Goal: Task Accomplishment & Management: Manage account settings

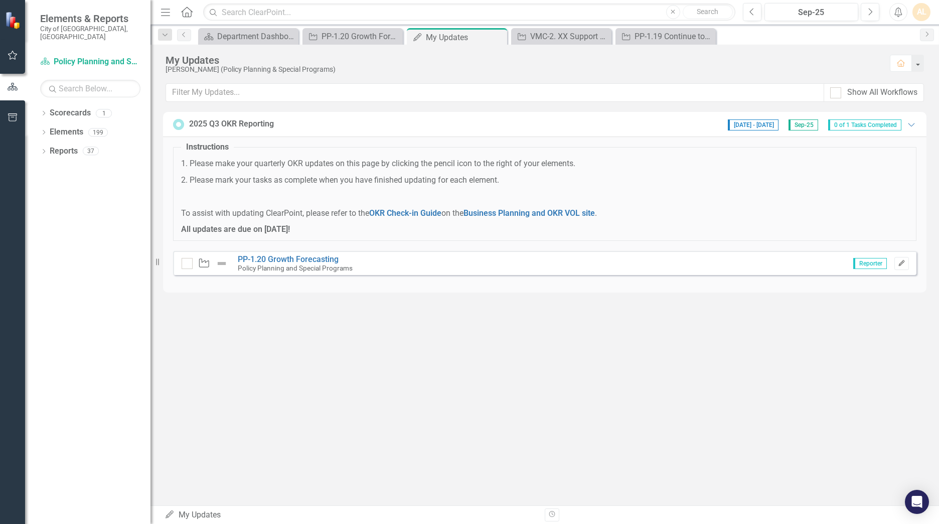
click at [618, 263] on icon "Edit" at bounding box center [902, 263] width 8 height 6
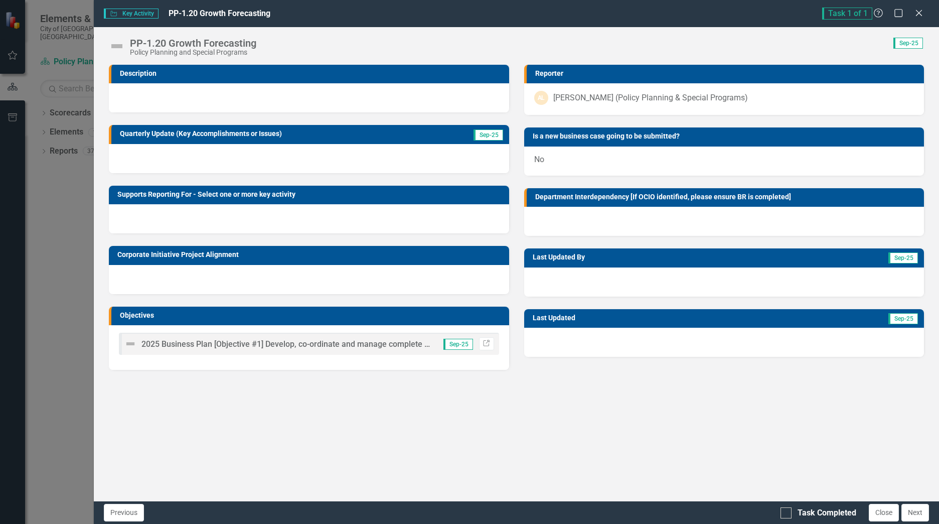
click at [408, 81] on td "Description" at bounding box center [312, 74] width 384 height 15
click at [393, 96] on div at bounding box center [309, 97] width 400 height 29
click at [367, 110] on div at bounding box center [309, 97] width 400 height 29
click at [316, 84] on div at bounding box center [309, 97] width 400 height 29
click at [200, 70] on h3 "Description" at bounding box center [312, 74] width 384 height 8
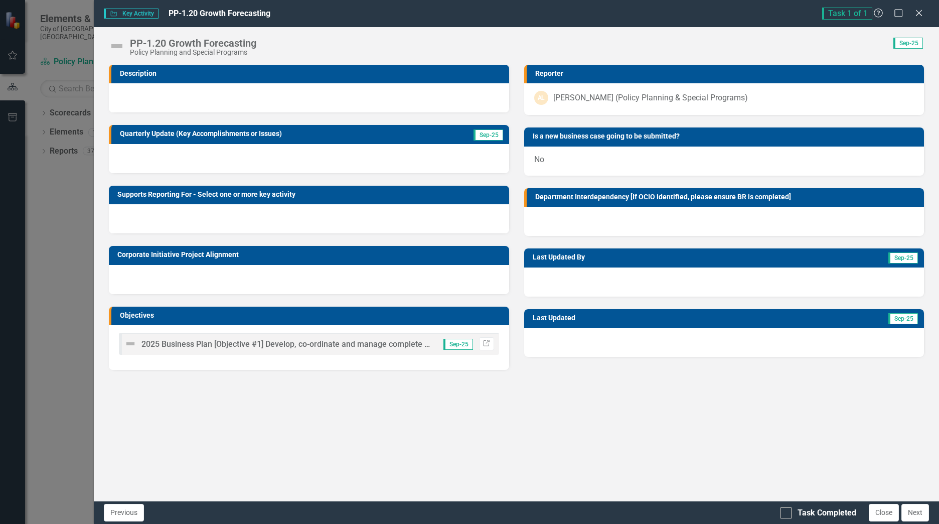
click at [183, 154] on div at bounding box center [309, 158] width 400 height 29
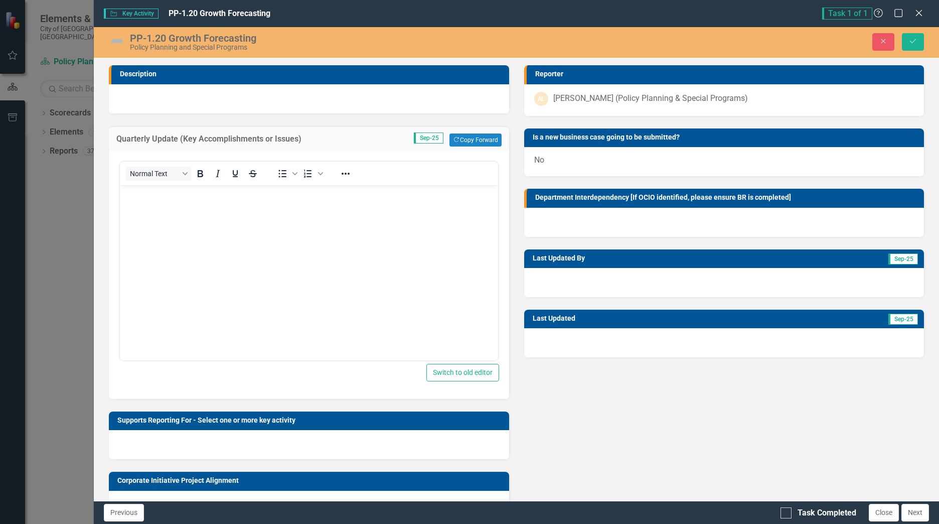
click at [209, 90] on div at bounding box center [309, 98] width 400 height 29
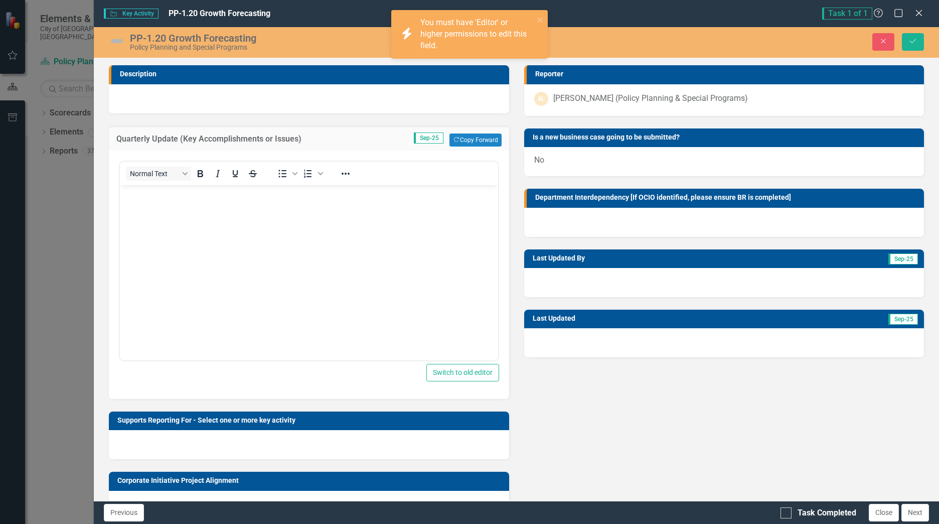
click at [216, 81] on td "Description" at bounding box center [312, 75] width 384 height 15
click at [218, 96] on div at bounding box center [309, 98] width 400 height 29
click at [540, 19] on icon "close" at bounding box center [540, 20] width 7 height 8
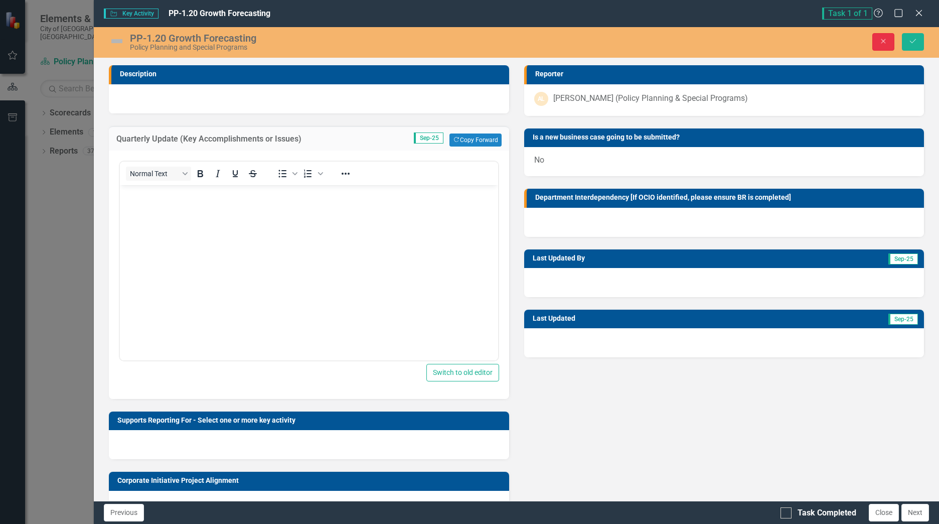
click at [618, 40] on icon "Close" at bounding box center [883, 41] width 9 height 7
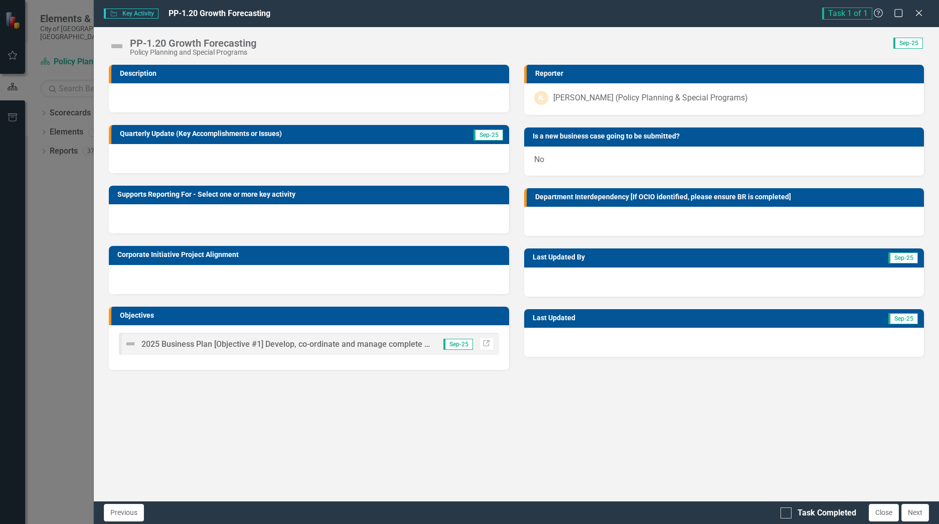
click at [321, 93] on div at bounding box center [309, 97] width 400 height 29
click at [618, 17] on icon "Close" at bounding box center [918, 13] width 13 height 10
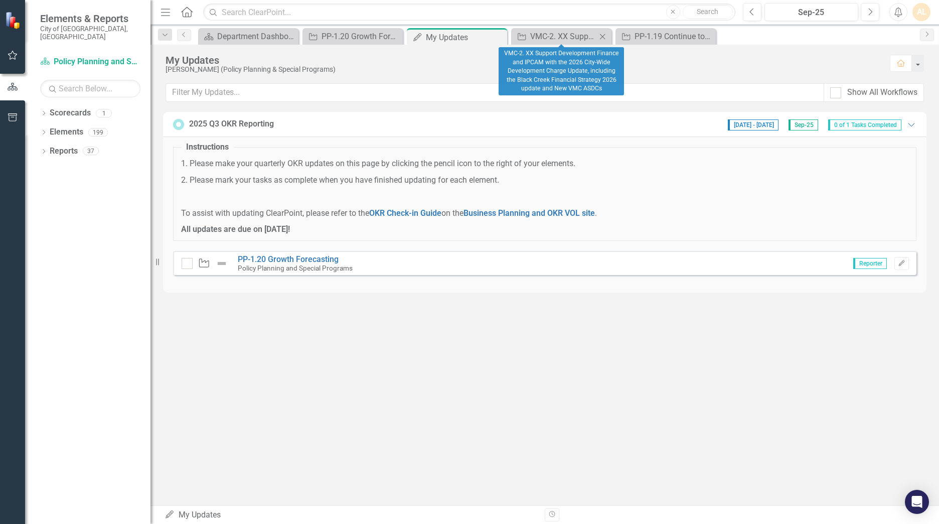
click at [605, 35] on icon "Close" at bounding box center [602, 37] width 10 height 8
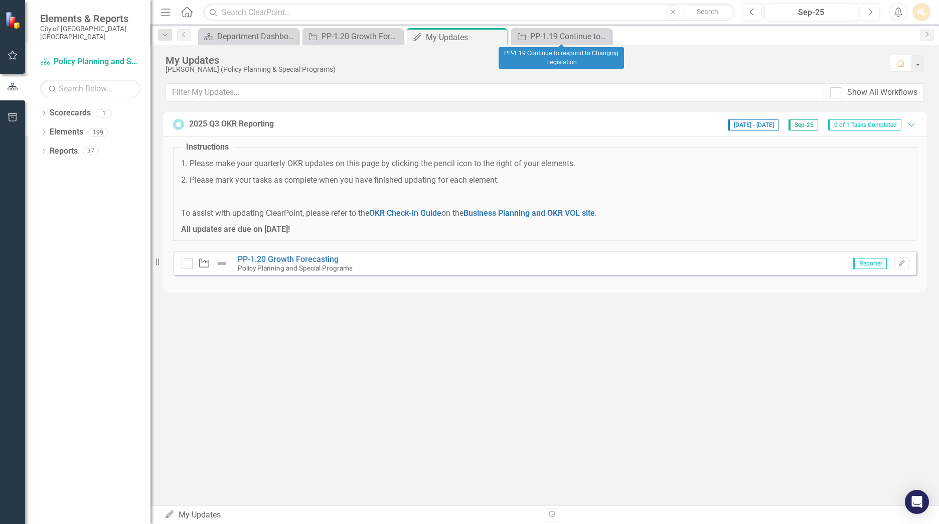
click at [0, 0] on icon "Close" at bounding box center [0, 0] width 0 height 0
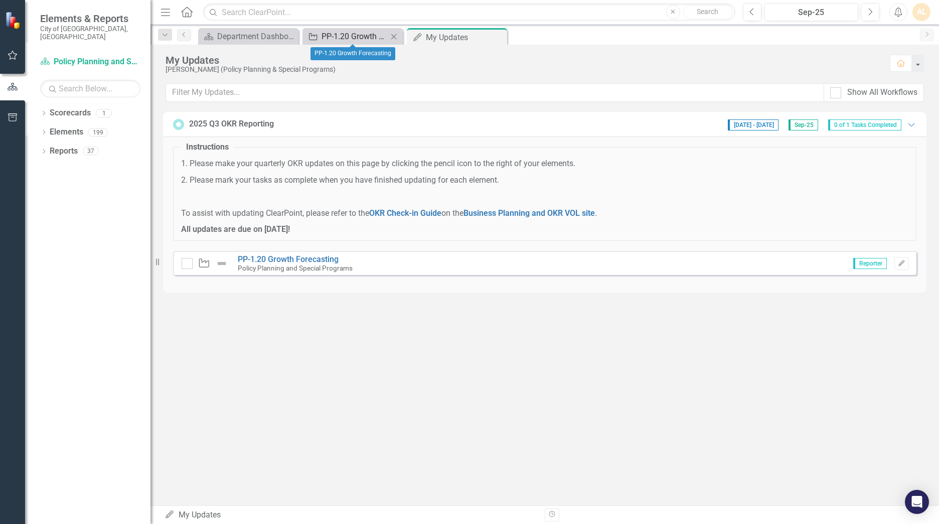
click at [356, 32] on div "PP-1.20 Growth Forecasting" at bounding box center [355, 36] width 66 height 13
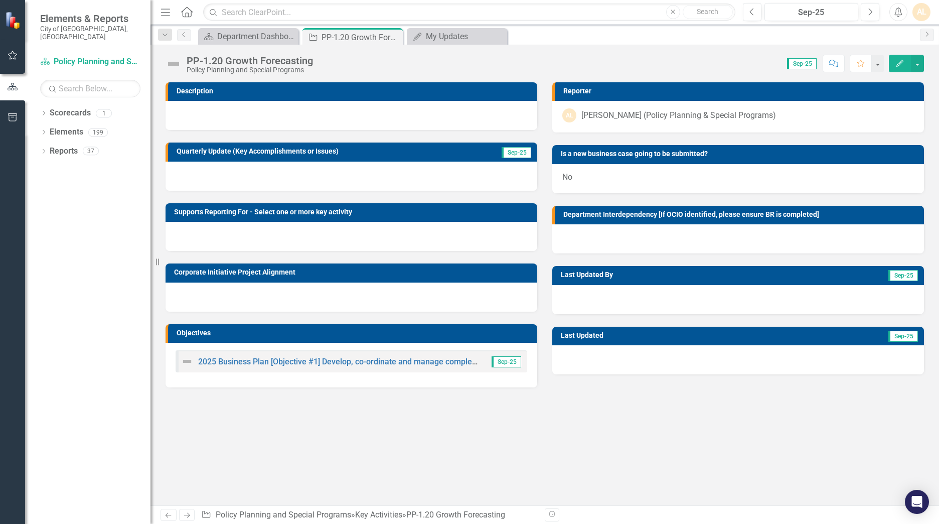
click at [341, 126] on div at bounding box center [352, 115] width 372 height 29
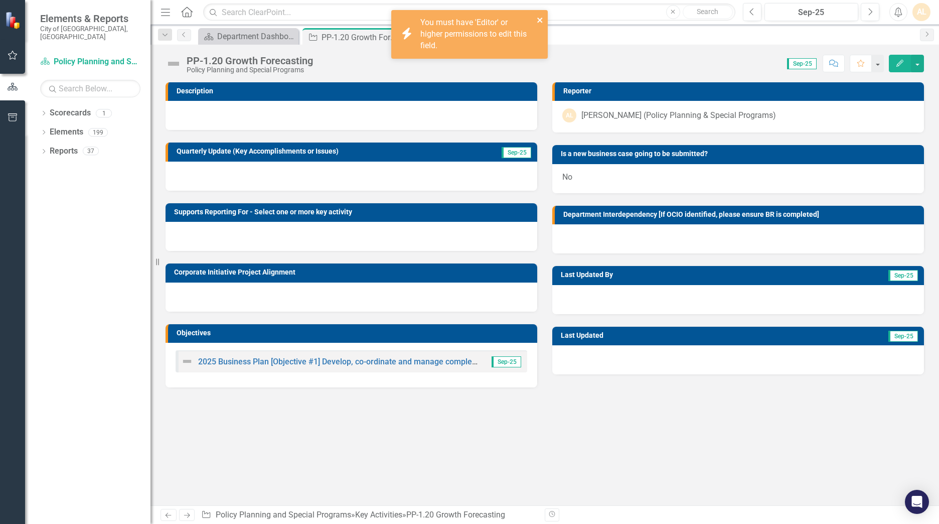
click at [537, 17] on icon "close" at bounding box center [540, 20] width 7 height 8
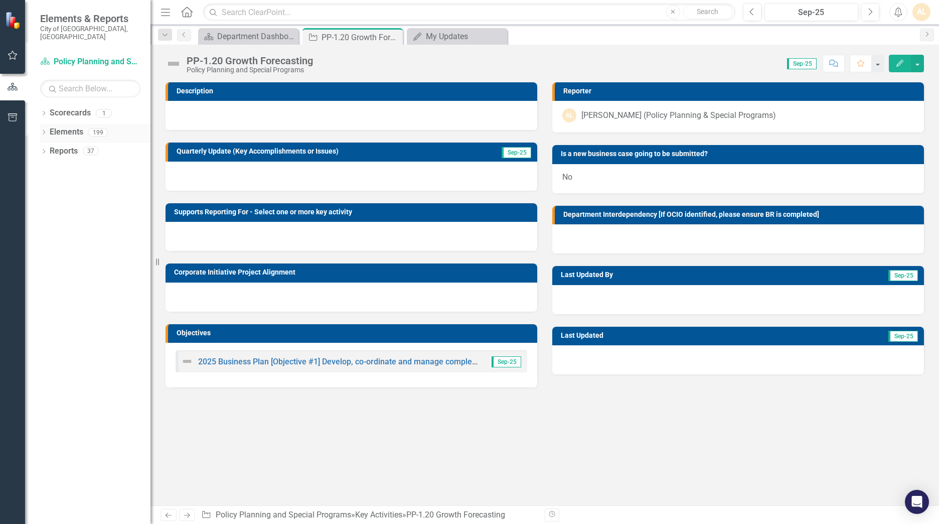
click at [46, 130] on icon "Dropdown" at bounding box center [43, 133] width 7 height 6
click at [50, 149] on icon "Dropdown" at bounding box center [48, 152] width 7 height 6
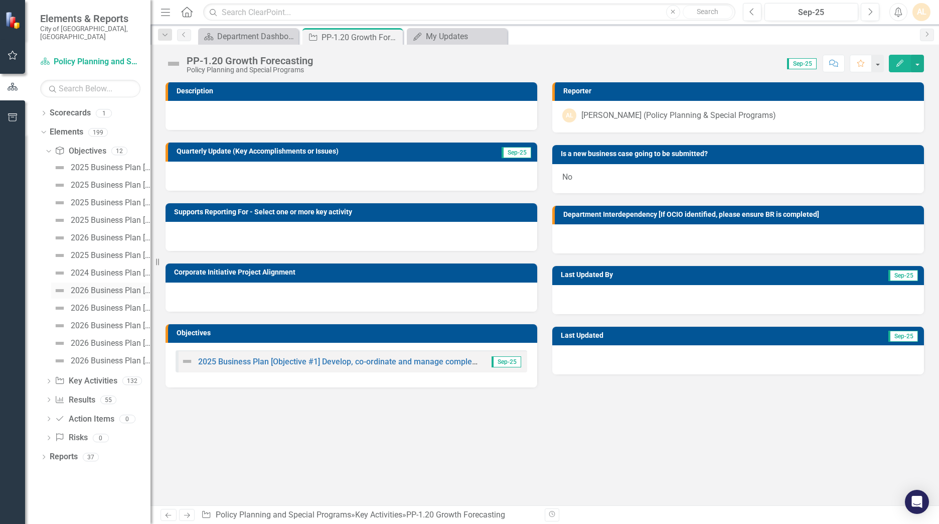
click at [97, 286] on div "2026 Business Plan [Objective #1]: Develop, co-ordinate and manage complete com…" at bounding box center [111, 290] width 80 height 9
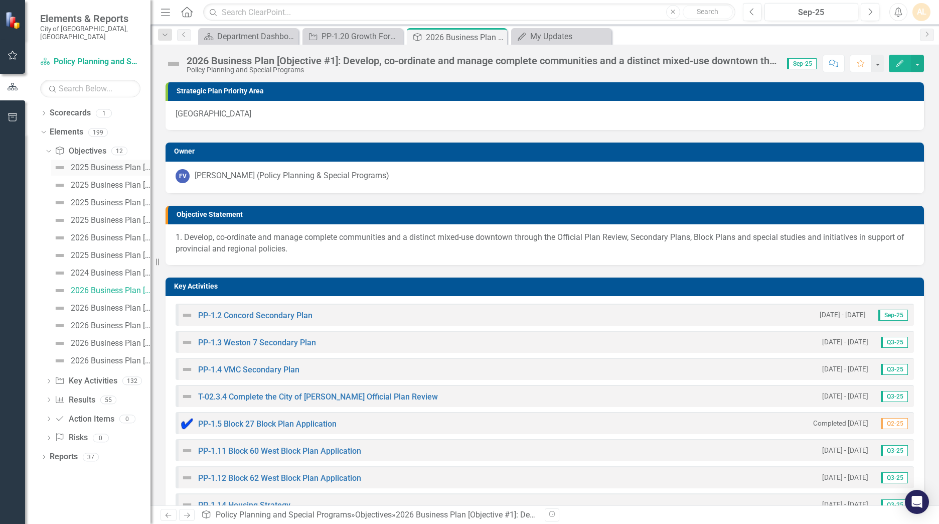
click at [120, 163] on div "2025 Business Plan [Executive Summary]" at bounding box center [111, 167] width 80 height 9
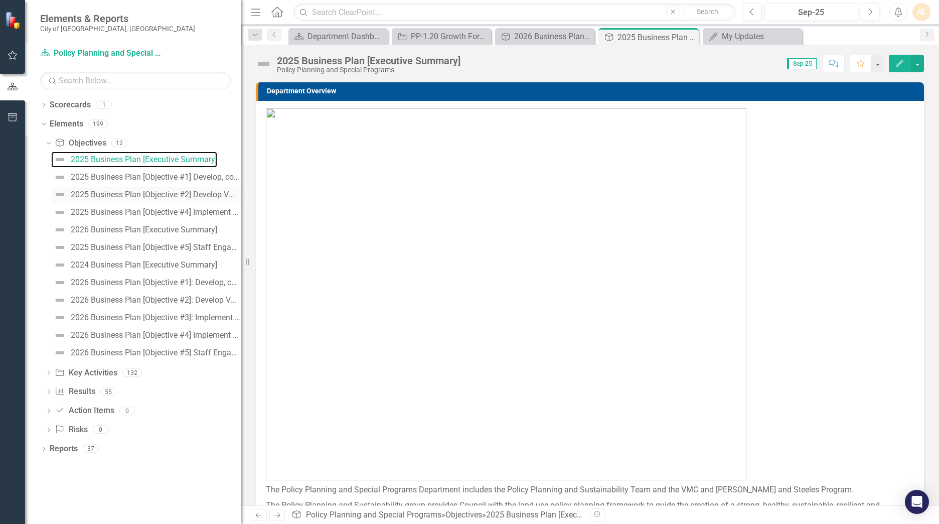
drag, startPoint x: 153, startPoint y: 178, endPoint x: 221, endPoint y: 190, distance: 69.3
click at [241, 190] on div "Resize" at bounding box center [245, 262] width 8 height 524
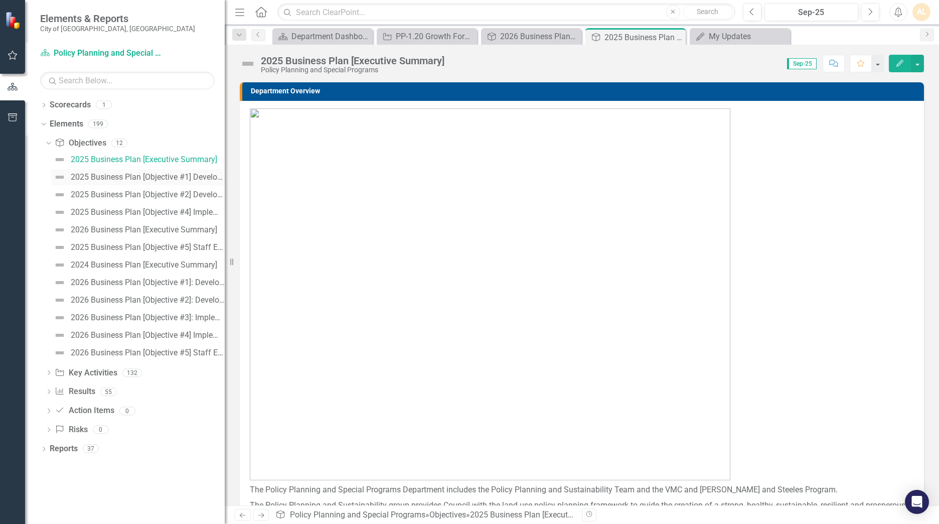
click at [184, 181] on div "2025 Business Plan [Objective #1] Develop, co-ordinate and manage complete comm…" at bounding box center [148, 177] width 154 height 9
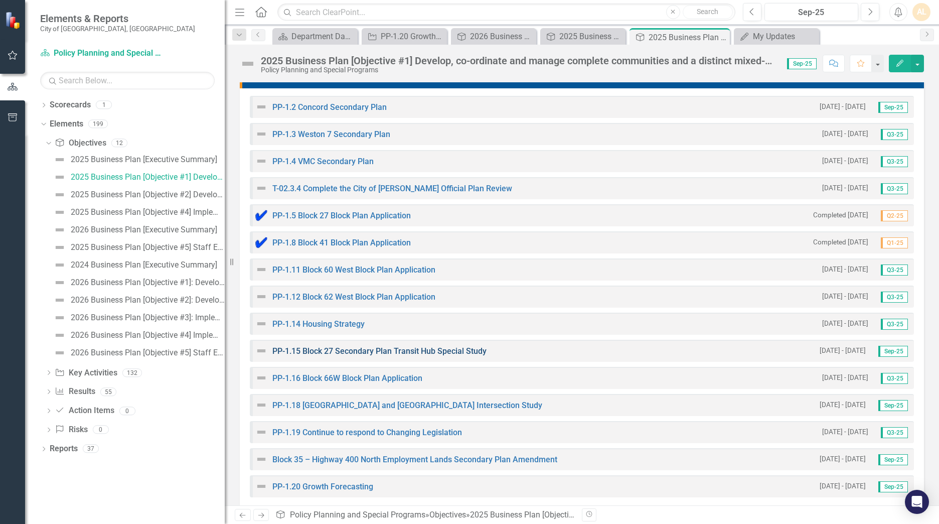
scroll to position [451, 0]
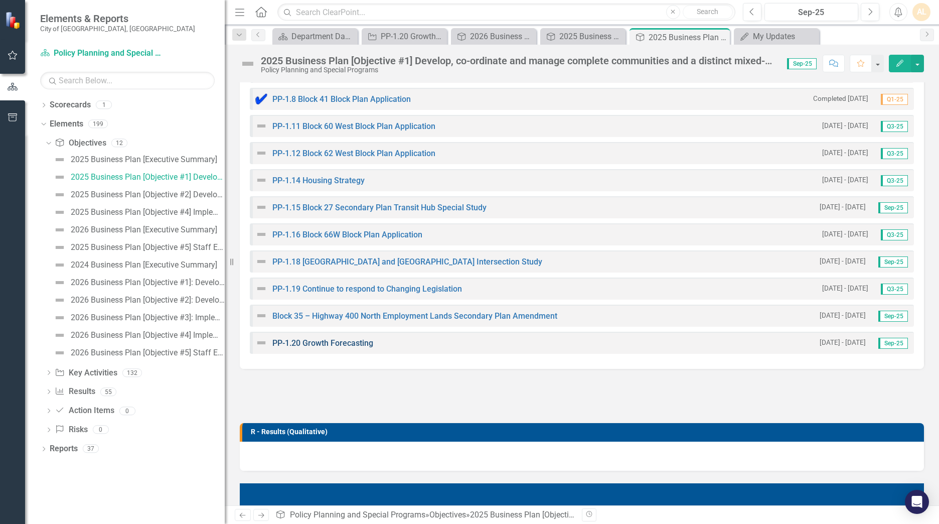
click at [341, 323] on link "PP-1.20 Growth Forecasting" at bounding box center [322, 343] width 101 height 10
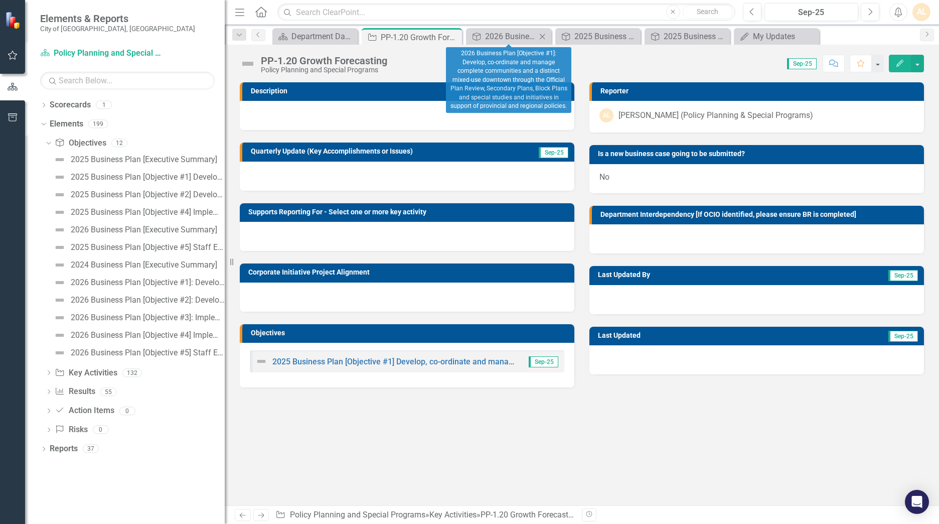
click at [544, 35] on icon "Close" at bounding box center [542, 37] width 10 height 8
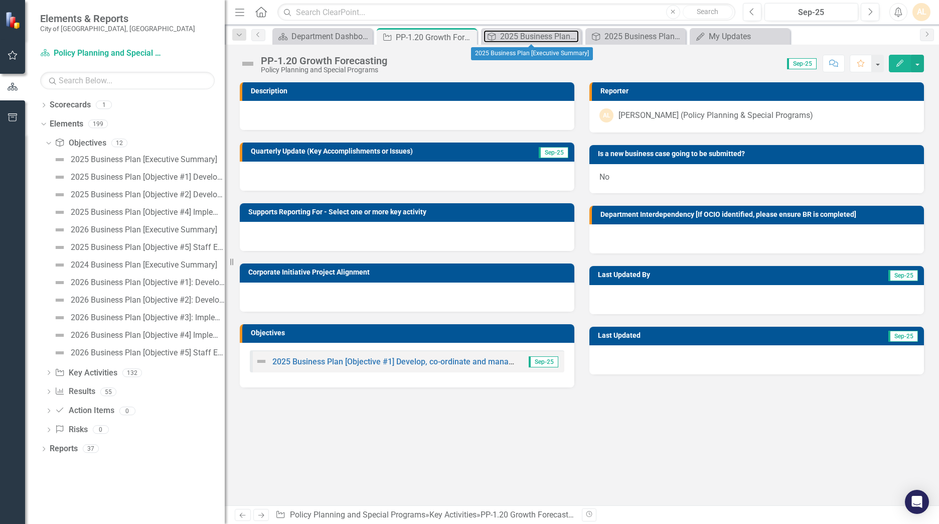
click at [544, 35] on div "2025 Business Plan [Executive Summary]" at bounding box center [539, 36] width 79 height 13
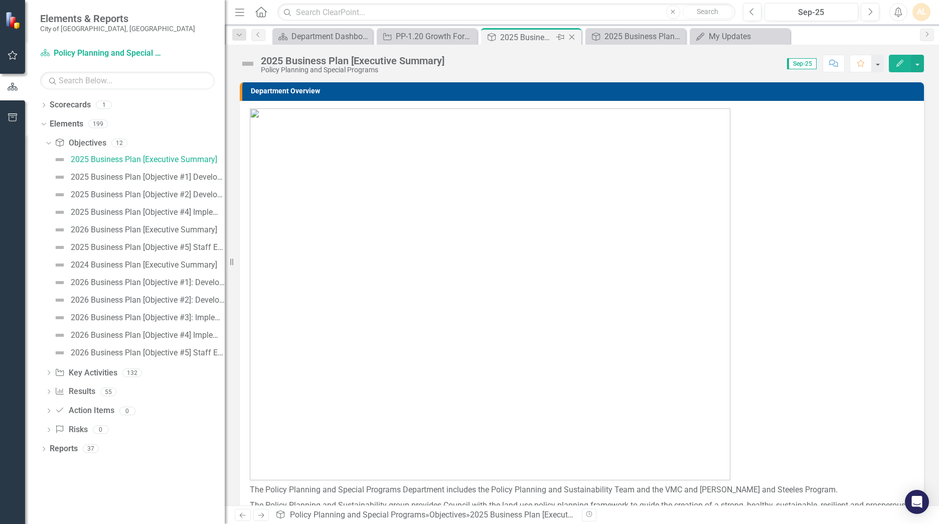
click at [570, 33] on icon "Close" at bounding box center [572, 37] width 10 height 8
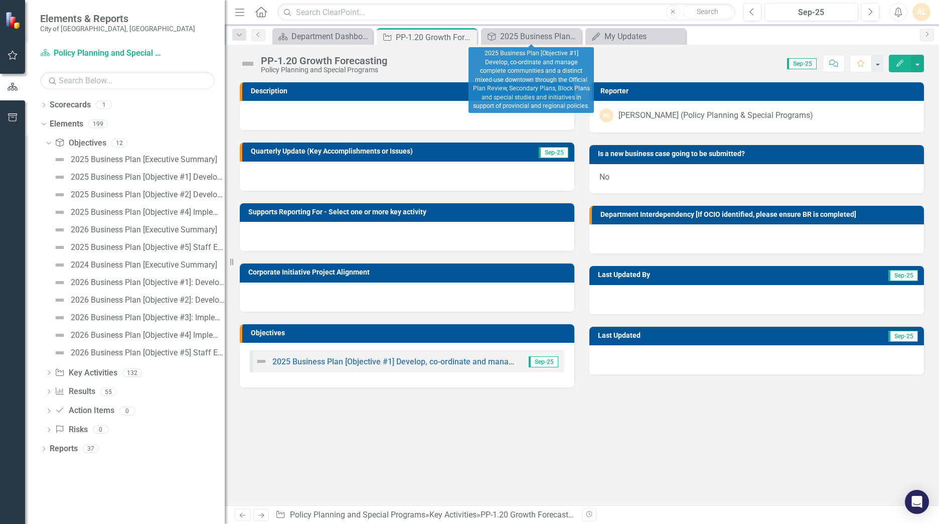
click at [0, 0] on icon "Close" at bounding box center [0, 0] width 0 height 0
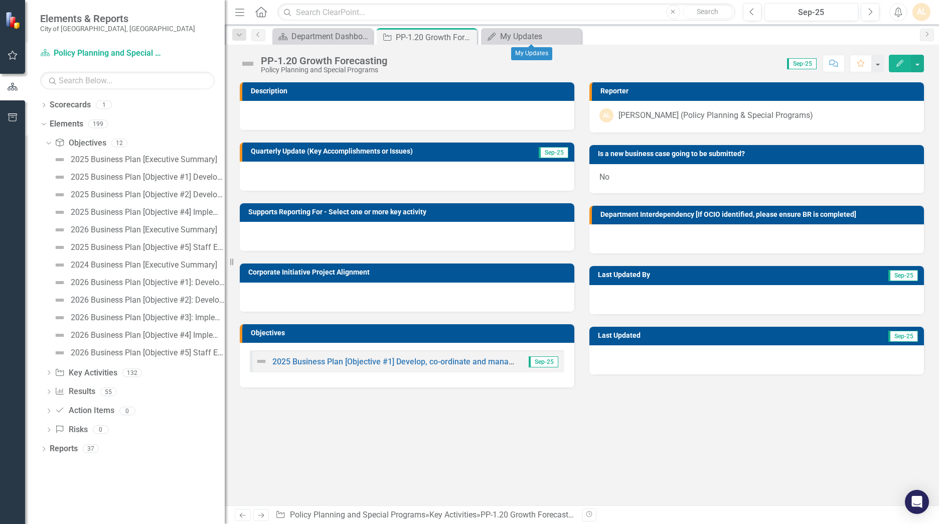
click at [0, 0] on icon "Close" at bounding box center [0, 0] width 0 height 0
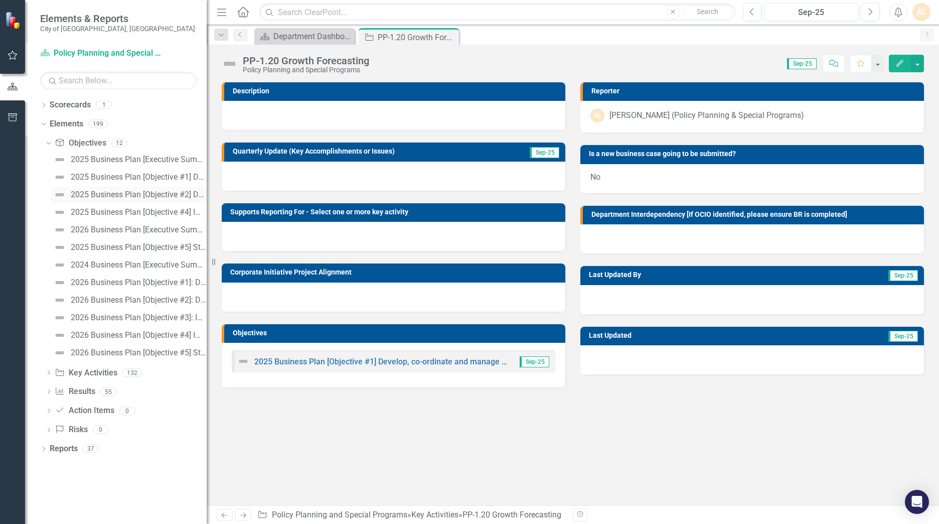
drag, startPoint x: 225, startPoint y: 193, endPoint x: 207, endPoint y: 187, distance: 19.2
click at [207, 187] on div "Resize" at bounding box center [211, 262] width 8 height 524
click at [49, 140] on icon "Dropdown" at bounding box center [48, 142] width 6 height 7
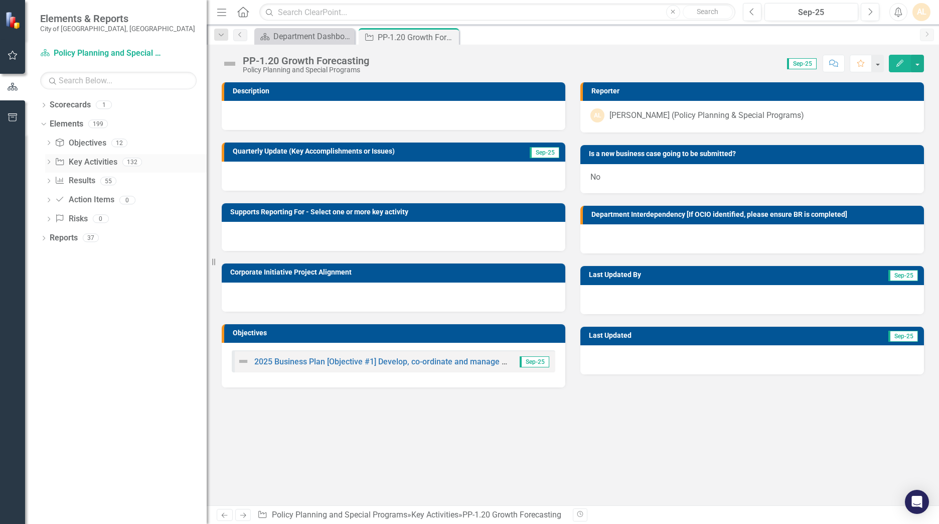
click at [49, 162] on icon "Dropdown" at bounding box center [48, 163] width 7 height 6
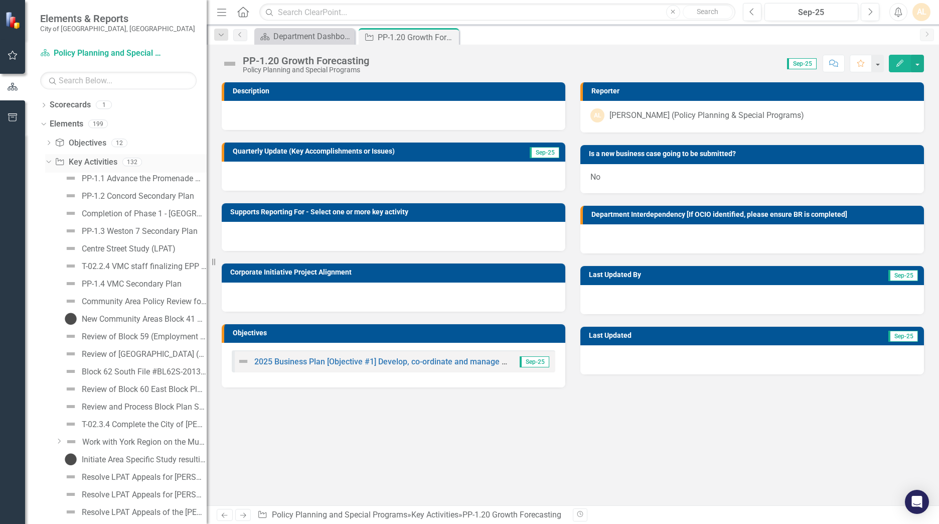
click at [49, 162] on icon "Dropdown" at bounding box center [48, 161] width 6 height 7
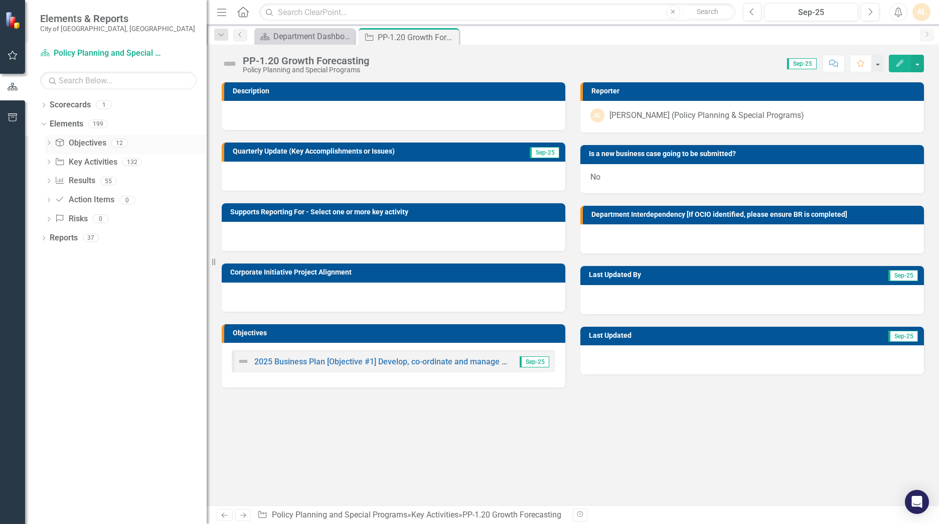
click at [48, 142] on icon "Dropdown" at bounding box center [48, 144] width 7 height 6
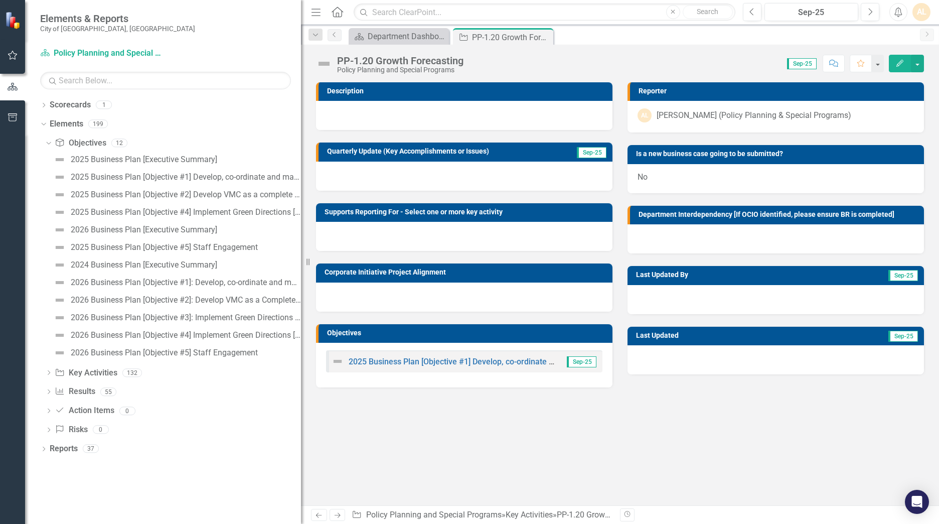
drag, startPoint x: 209, startPoint y: 189, endPoint x: 361, endPoint y: 209, distance: 153.3
click at [361, 209] on div "Elements & Reports City of [GEOGRAPHIC_DATA], ON Scorecard Policy Planning and …" at bounding box center [469, 262] width 939 height 524
click at [181, 161] on div "2025 Business Plan [Executive Summary]" at bounding box center [144, 159] width 146 height 9
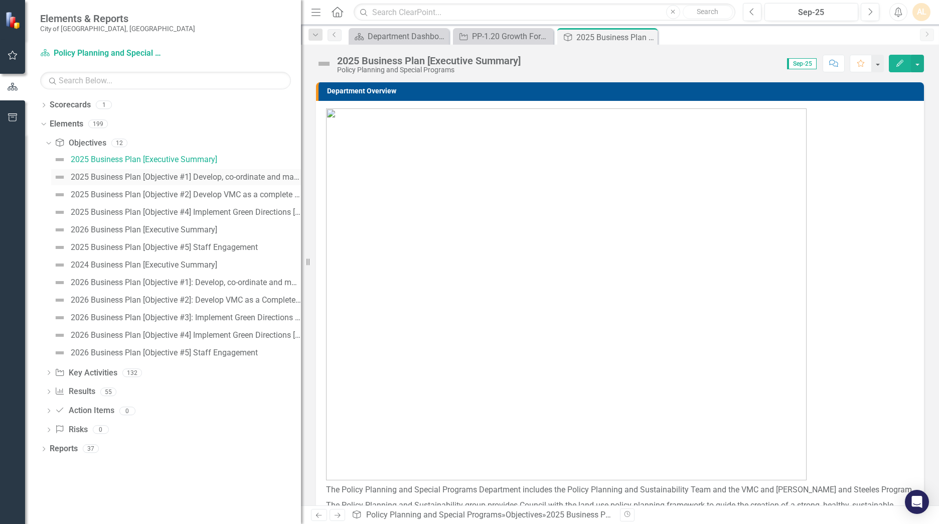
click at [206, 173] on div "2025 Business Plan [Objective #1] Develop, co-ordinate and manage complete comm…" at bounding box center [186, 177] width 230 height 9
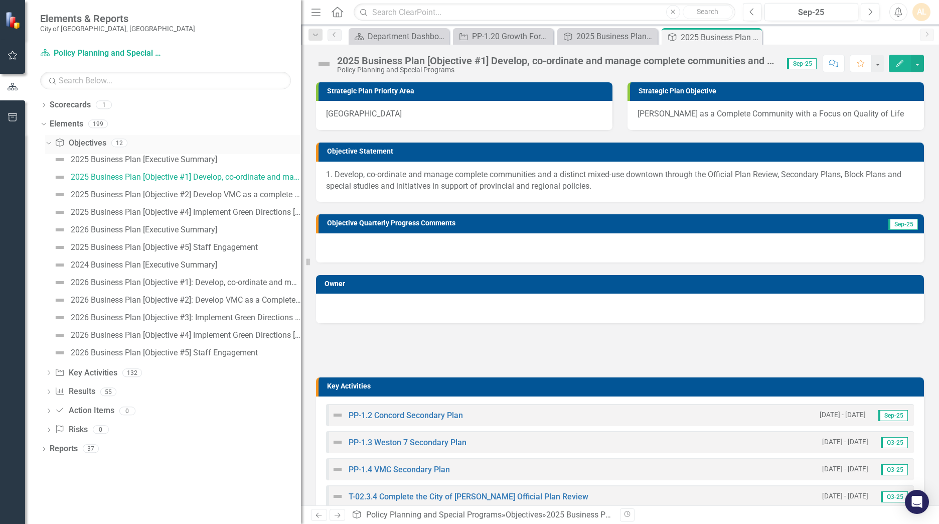
click at [50, 143] on icon "Dropdown" at bounding box center [48, 142] width 6 height 7
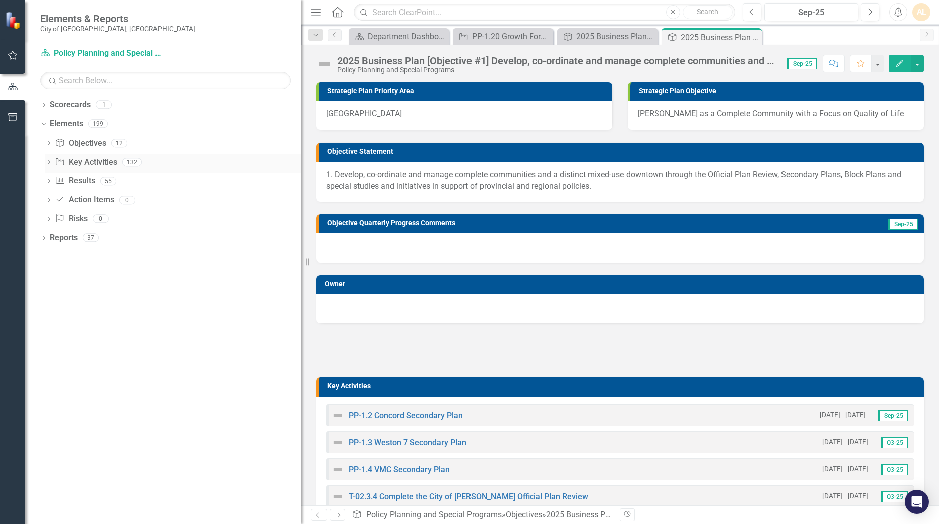
click at [61, 163] on icon "Key Activity" at bounding box center [60, 162] width 10 height 8
click at [109, 160] on link "Key Activity Key Activities" at bounding box center [86, 163] width 62 height 12
click at [102, 165] on link "Key Activity Key Activities" at bounding box center [86, 163] width 62 height 12
click at [48, 164] on icon "Dropdown" at bounding box center [48, 163] width 7 height 6
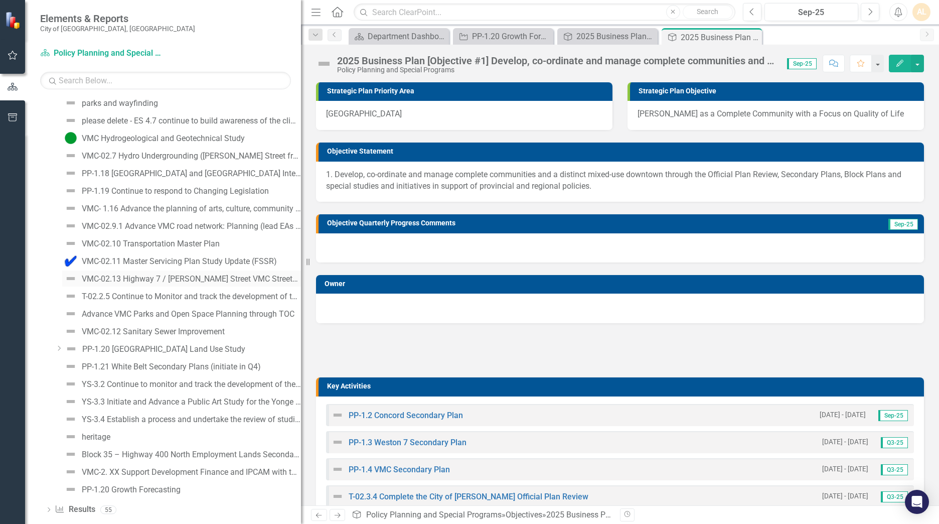
scroll to position [2043, 0]
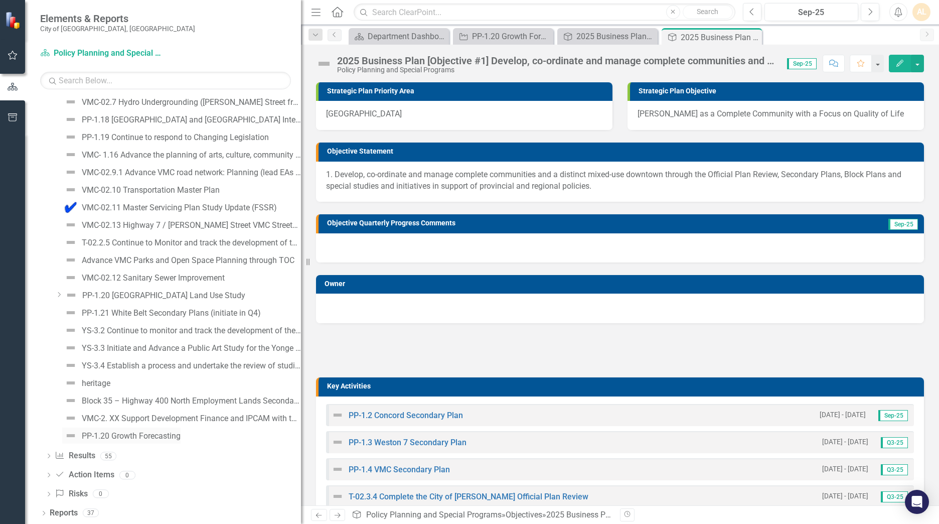
click at [149, 323] on div "PP-1.20 Growth Forecasting" at bounding box center [131, 435] width 99 height 9
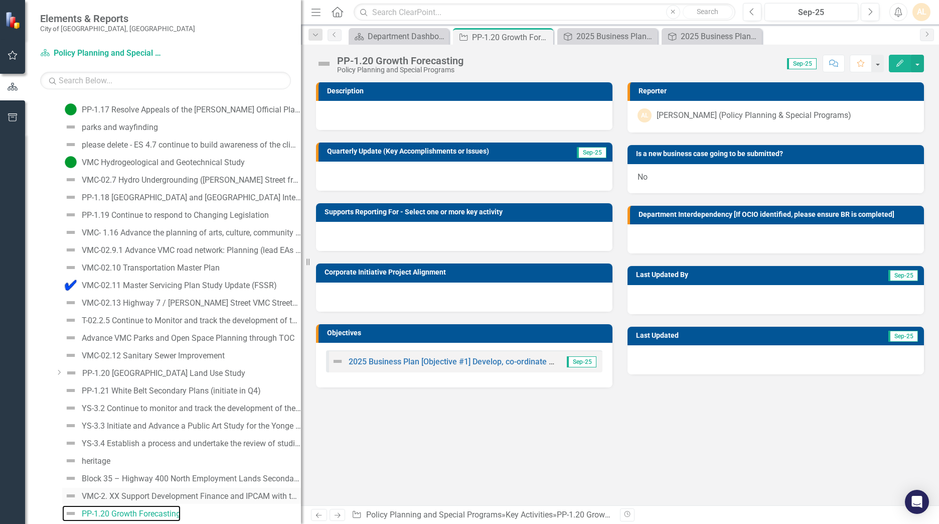
scroll to position [1962, 0]
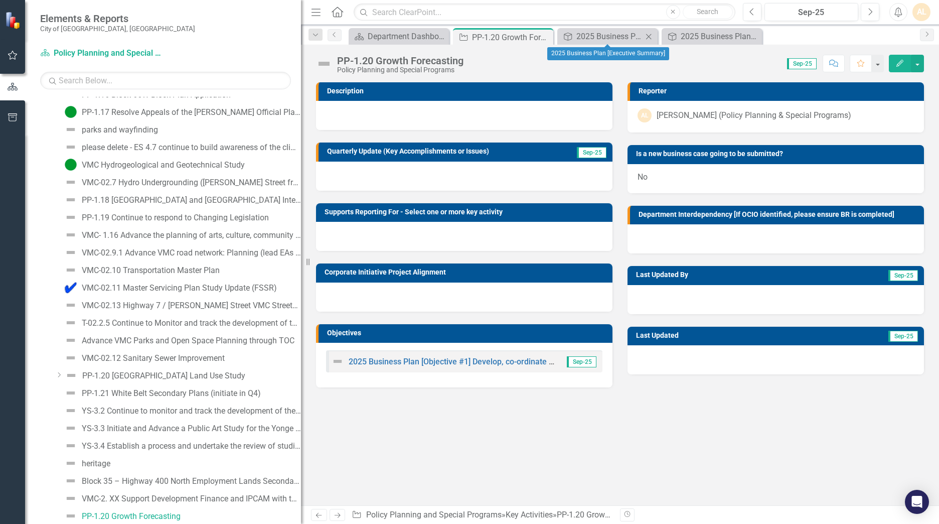
click at [618, 37] on icon "Close" at bounding box center [649, 37] width 10 height 8
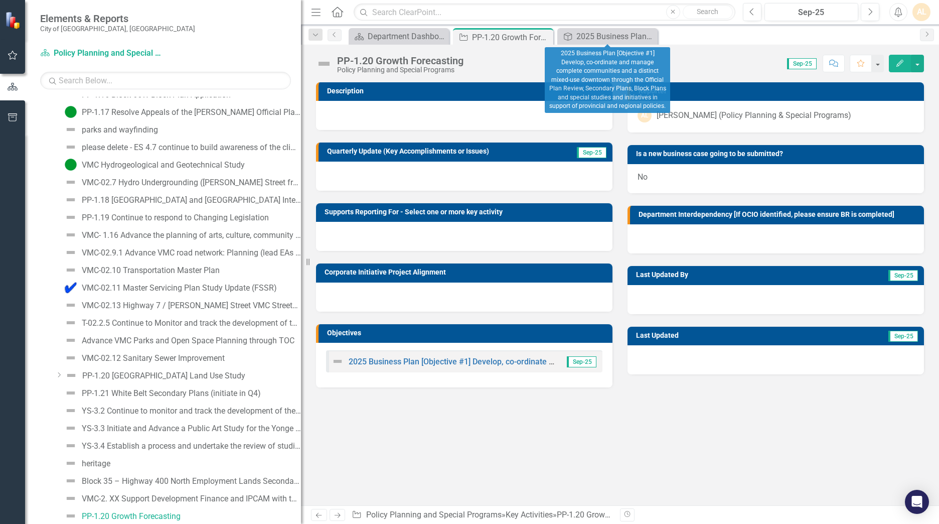
click at [0, 0] on icon "Close" at bounding box center [0, 0] width 0 height 0
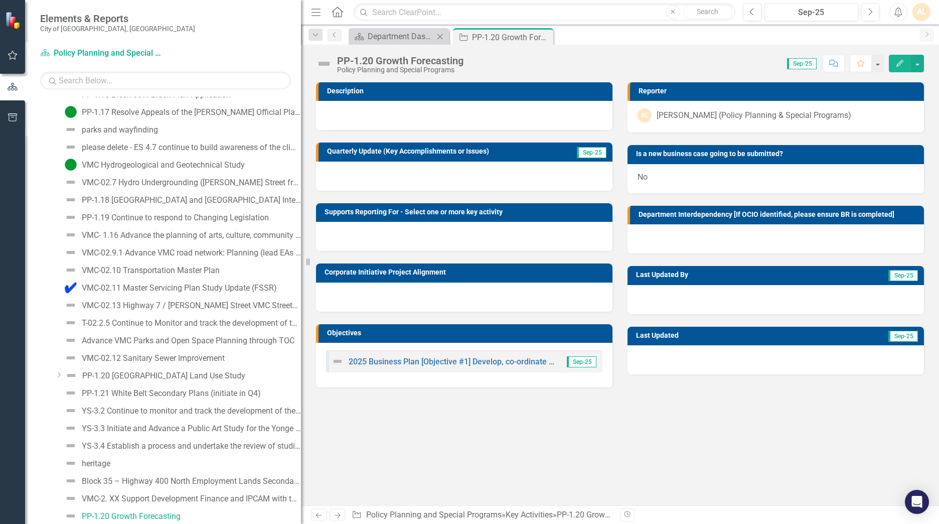
click at [438, 39] on icon at bounding box center [440, 37] width 6 height 6
click at [618, 65] on div "Score: 0.00 Sep-25 Completed Comment Favorite Edit" at bounding box center [696, 63] width 455 height 17
click at [618, 67] on button "button" at bounding box center [917, 64] width 13 height 18
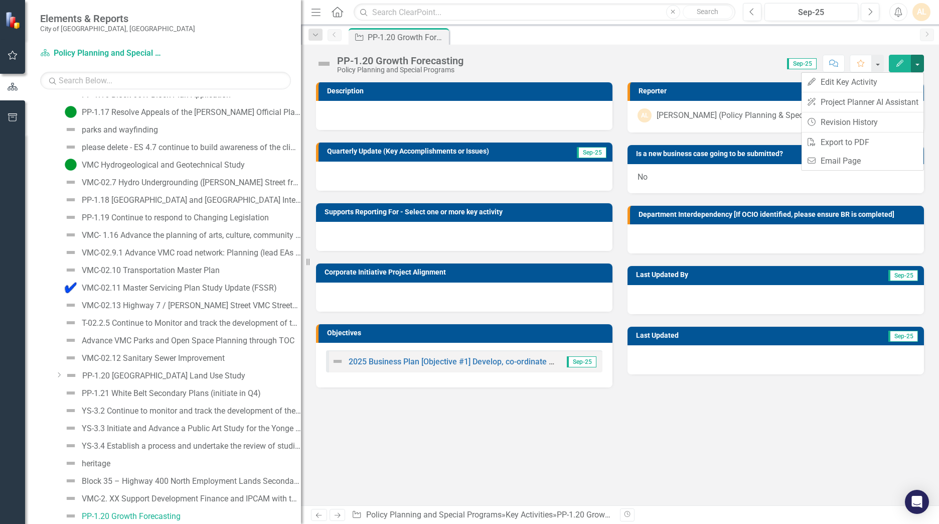
click at [618, 295] on div at bounding box center [776, 299] width 296 height 29
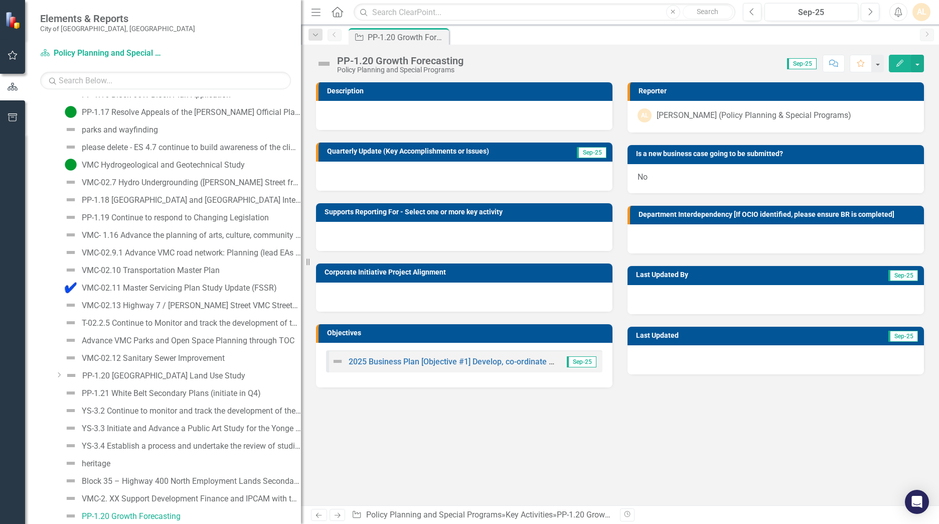
click at [434, 168] on div at bounding box center [464, 176] width 296 height 29
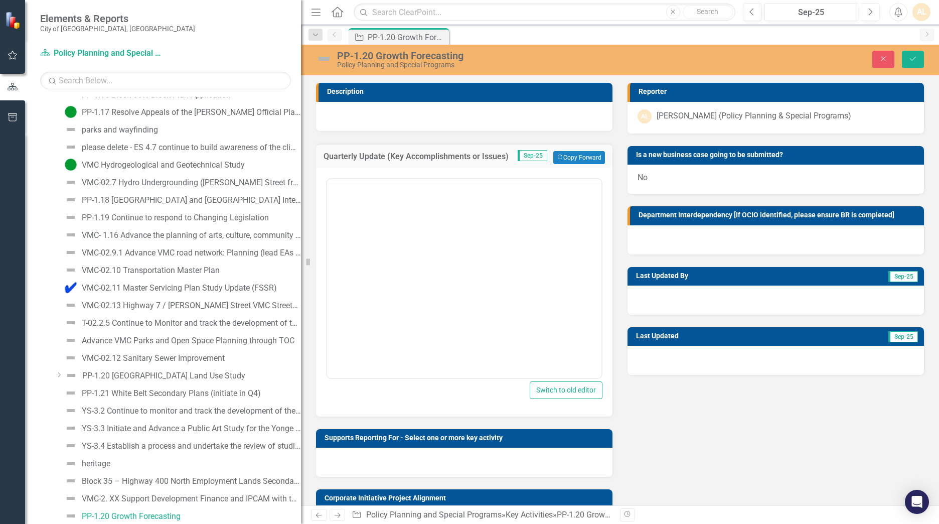
scroll to position [0, 0]
click at [404, 228] on body "Rich Text Area. Press ALT-0 for help." at bounding box center [464, 277] width 274 height 150
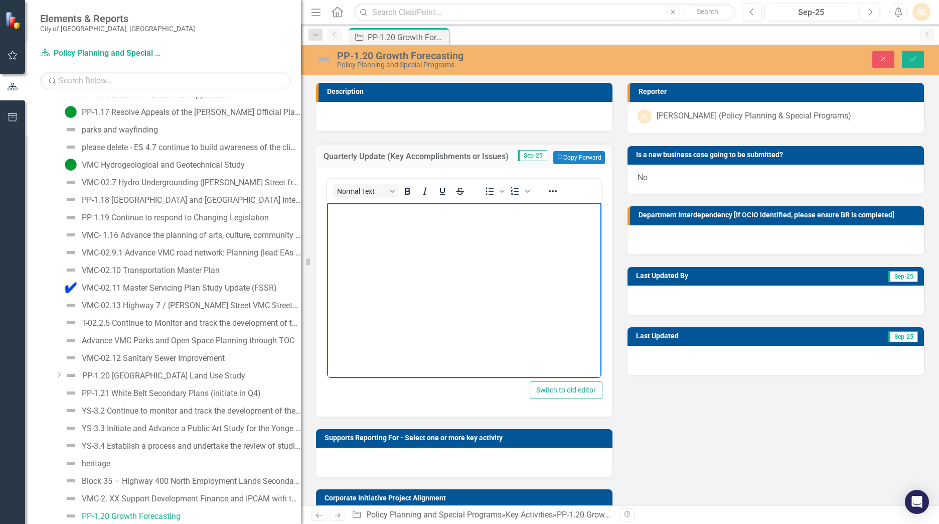
click at [454, 244] on body "Rich Text Area. Press ALT-0 for help." at bounding box center [464, 277] width 274 height 150
click at [398, 238] on body "Rich Text Area. Press ALT-0 for help." at bounding box center [464, 277] width 274 height 150
click at [470, 224] on body "Rich Text Area. Press ALT-0 for help." at bounding box center [464, 277] width 274 height 150
click at [417, 206] on li "Consulted" at bounding box center [474, 211] width 249 height 12
drag, startPoint x: 389, startPoint y: 210, endPoint x: 356, endPoint y: 210, distance: 32.6
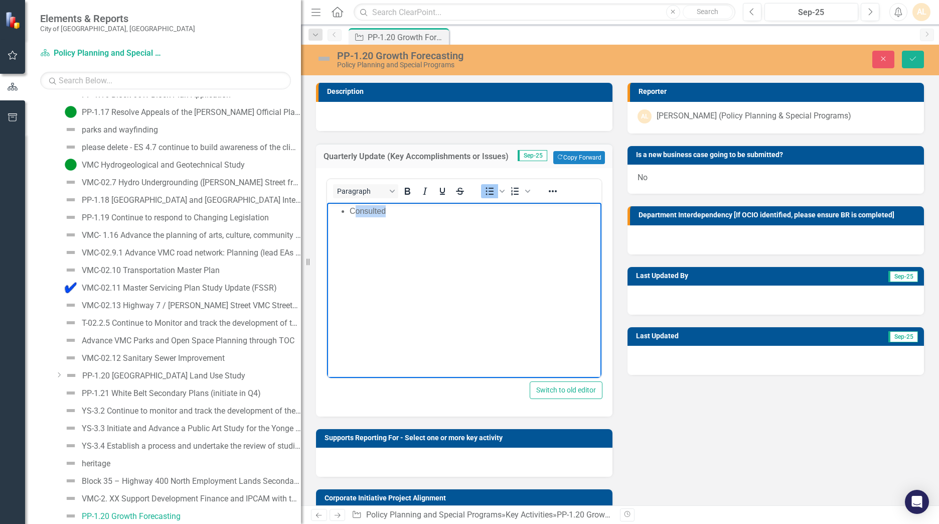
click at [356, 210] on li "Consulted" at bounding box center [474, 211] width 249 height 12
click at [391, 212] on li "Rich Text Area. Press ALT-0 for help." at bounding box center [474, 211] width 249 height 12
click at [551, 211] on li "Kicked-off Growth Forecasting Program by developing a workplan and project char…" at bounding box center [474, 217] width 249 height 24
click at [498, 222] on li "Kicked-off Growth Forecasting Program by developing a proposed workplan and pro…" at bounding box center [474, 217] width 249 height 24
click at [455, 236] on li "Rich Text Area. Press ALT-0 for help." at bounding box center [474, 235] width 249 height 12
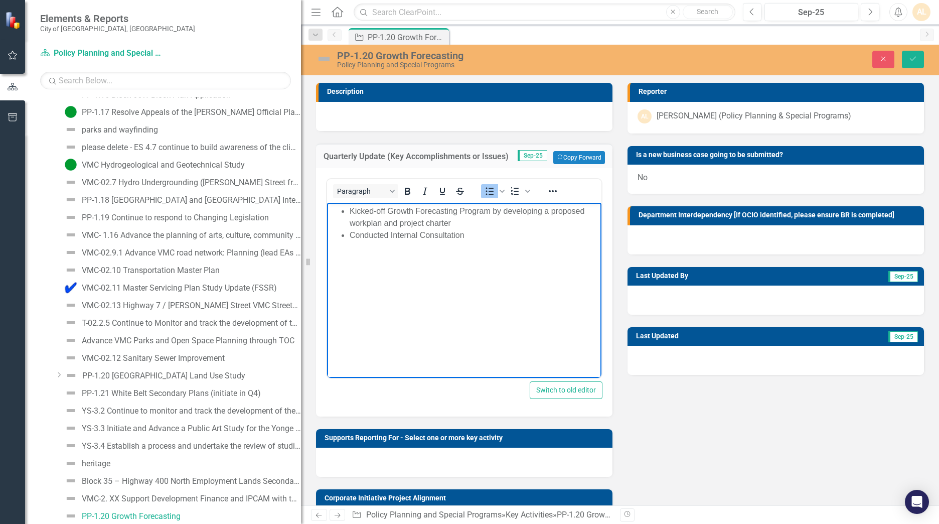
drag, startPoint x: 519, startPoint y: 234, endPoint x: 503, endPoint y: 234, distance: 15.6
click at [519, 234] on li "Conducted Internal Consultation" at bounding box center [474, 235] width 249 height 12
click at [373, 234] on li "Conducted Internal Consultation" at bounding box center [474, 235] width 249 height 12
click at [470, 251] on li "Presented Growth Forecast Program workplan to potential user groups Internal Co…" at bounding box center [474, 241] width 249 height 24
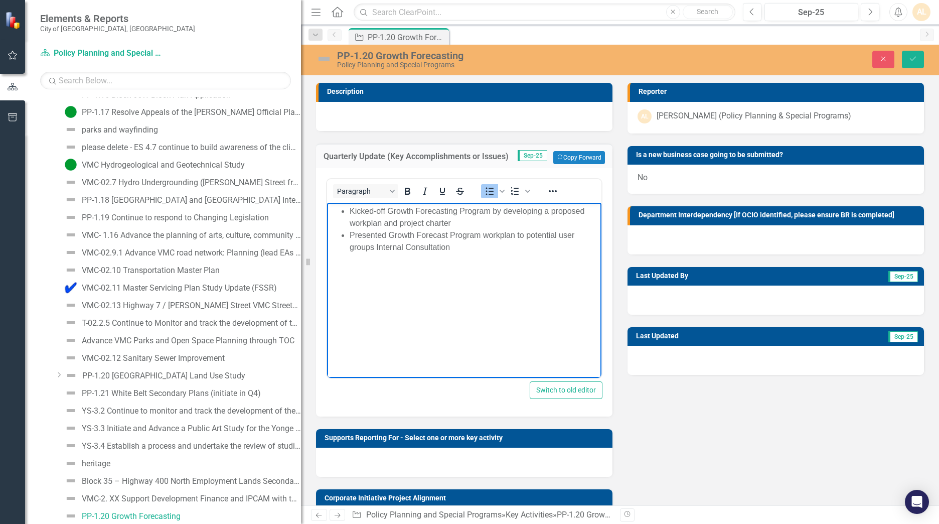
drag, startPoint x: 471, startPoint y: 250, endPoint x: 380, endPoint y: 248, distance: 90.8
click at [380, 248] on li "Presented Growth Forecast Program workplan to potential user groups Internal Co…" at bounding box center [474, 241] width 249 height 24
click at [370, 234] on li "Presented Growth Forecast Program workplan to potential user groups and benefic…" at bounding box center [474, 241] width 249 height 24
click at [514, 235] on li "Presented Growth Forecast Program workplan to potential user groups and benefic…" at bounding box center [474, 241] width 249 height 24
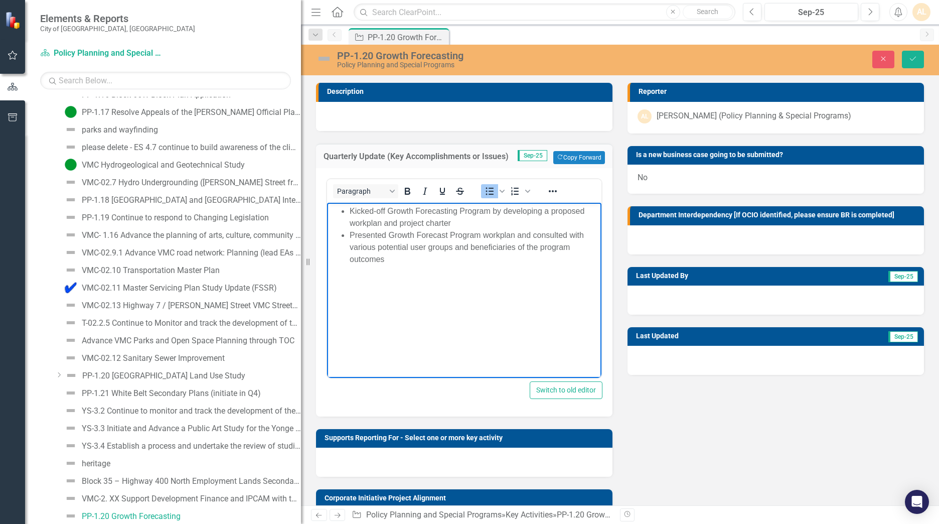
click at [388, 247] on li "Presented Growth Forecast Program workplan and consulted with various potential…" at bounding box center [474, 247] width 249 height 36
click at [389, 247] on li "Presented Growth Forecast Program workplan and consulted with various potential…" at bounding box center [474, 247] width 249 height 36
drag, startPoint x: 407, startPoint y: 252, endPoint x: 413, endPoint y: 252, distance: 5.5
click at [406, 252] on li "Presented Growth Forecast Program workplan and consulted with various user grou…" at bounding box center [474, 241] width 249 height 24
drag, startPoint x: 471, startPoint y: 249, endPoint x: 490, endPoint y: 247, distance: 19.6
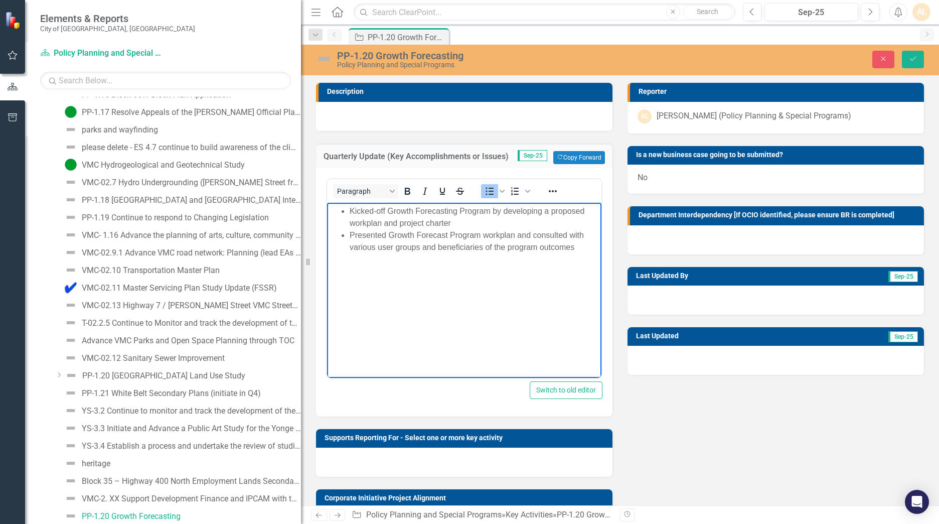
click at [471, 248] on li "Presented Growth Forecast Program workplan and consulted with various user grou…" at bounding box center [474, 241] width 249 height 24
click at [580, 248] on li "Presented Growth Forecast Program workplan and consulted with various user grou…" at bounding box center [474, 241] width 249 height 24
click at [525, 263] on li "Presented Growth Forecast Program workplan and consulted with various user grou…" at bounding box center [474, 247] width 249 height 36
click at [404, 268] on li "Presented Growth Forecast Program workplan and consulted with various user grou…" at bounding box center [474, 253] width 249 height 48
click at [459, 270] on li "Presented Growth Forecast Program workplan and consulted with various user grou…" at bounding box center [474, 253] width 249 height 48
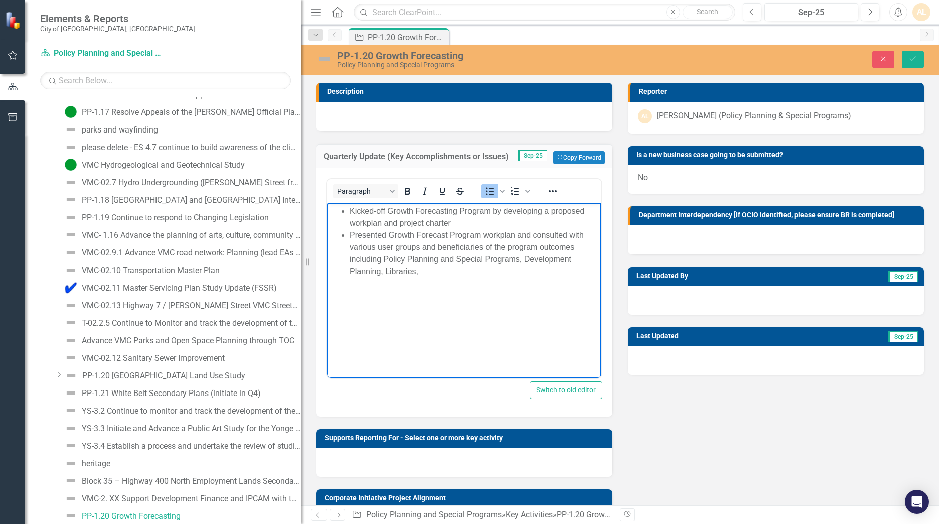
click at [383, 270] on li "Presented Growth Forecast Program workplan and consulted with various user grou…" at bounding box center [474, 253] width 249 height 48
click at [386, 270] on li "Presented Growth Forecast Program workplan and consulted with various user grou…" at bounding box center [474, 259] width 249 height 60
click at [515, 282] on li "Presented Growth Forecast Program workplan and consulted with various user grou…" at bounding box center [474, 265] width 249 height 72
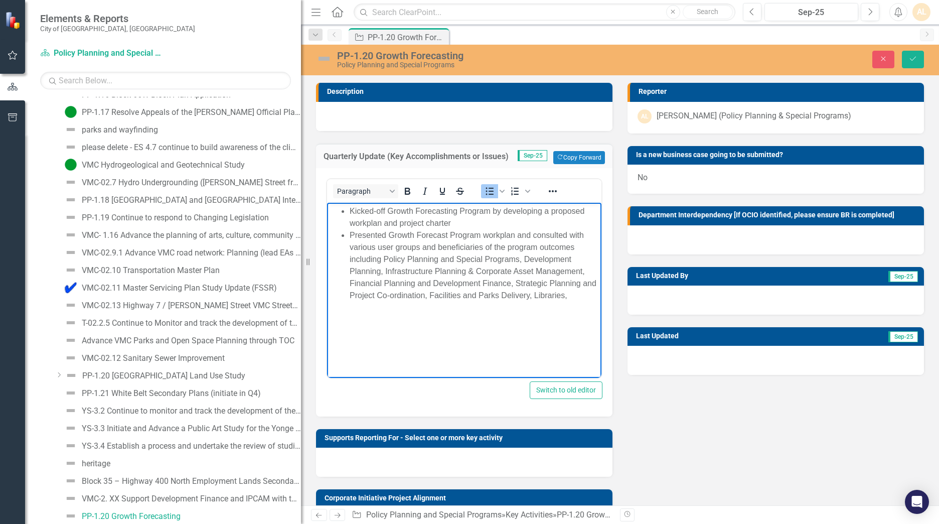
drag, startPoint x: 442, startPoint y: 306, endPoint x: 445, endPoint y: 302, distance: 5.7
click at [442, 306] on body "Kicked-off Growth Forecasting Program by developing a proposed workplan and pro…" at bounding box center [464, 277] width 274 height 150
click at [447, 296] on li "Presented Growth Forecast Program workplan and consulted with various user grou…" at bounding box center [474, 265] width 249 height 72
click at [550, 294] on li "Presented Growth Forecast Program workplan and consulted with various user grou…" at bounding box center [474, 265] width 249 height 72
click at [455, 307] on li "Presented Growth Forecast Program workplan and consulted with various user grou…" at bounding box center [474, 271] width 249 height 84
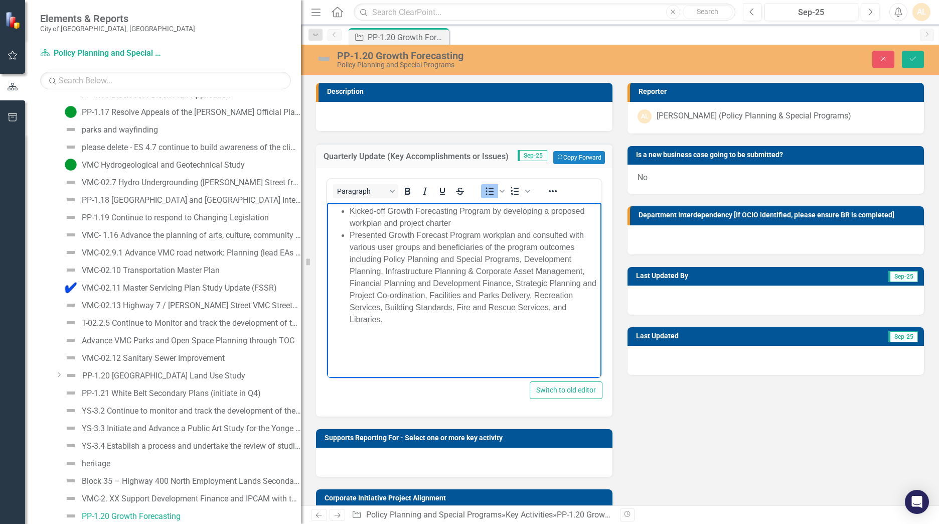
drag, startPoint x: 408, startPoint y: 288, endPoint x: 411, endPoint y: 283, distance: 6.5
click at [408, 288] on li "Presented Growth Forecast Program workplan and consulted with various user grou…" at bounding box center [474, 277] width 249 height 96
click at [468, 224] on li "Kicked-off Growth Forecasting Program by developing a proposed workplan and pro…" at bounding box center [474, 217] width 249 height 24
click at [393, 223] on li "Kicked-off Growth Forecasting Program by developing a proposed workplan and pro…" at bounding box center [474, 217] width 249 height 24
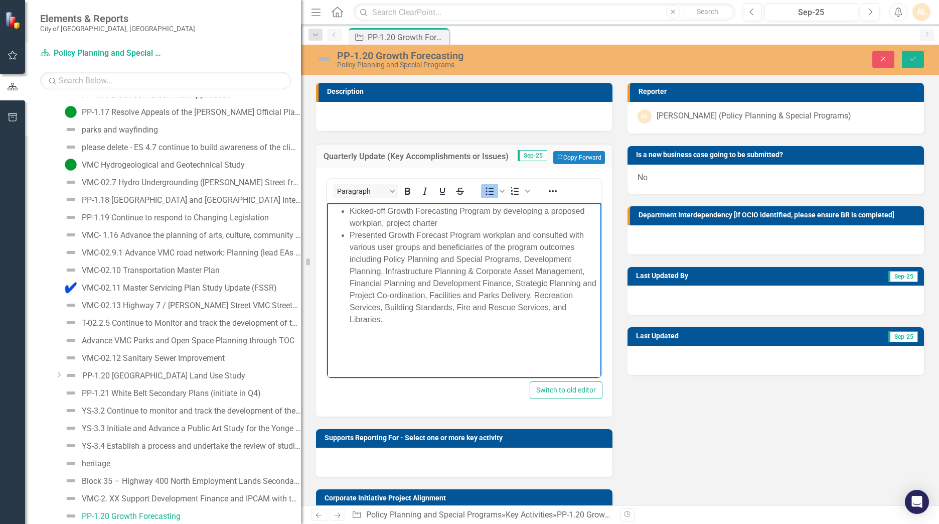
click at [434, 221] on li "Kicked-off Growth Forecasting Program by developing a proposed workplan, projec…" at bounding box center [474, 217] width 249 height 24
click at [448, 222] on li "Kicked-off Growth Forecasting Program by developing a proposed workplan, projec…" at bounding box center [474, 217] width 249 height 24
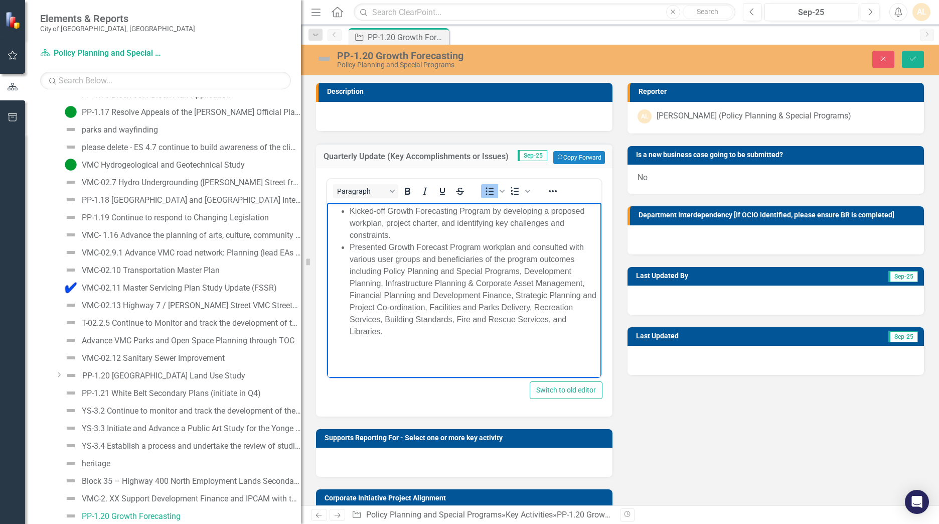
click at [378, 260] on li "Presented Growth Forecast Program workplan and consulted with various user grou…" at bounding box center [474, 289] width 249 height 96
click at [370, 273] on li "Presented Growth Forecast Program workplan and consulted with various internal …" at bounding box center [474, 289] width 249 height 96
click at [450, 320] on li "Presented Growth Forecast Program workplan and consulted with various internal …" at bounding box center [474, 289] width 249 height 96
click at [448, 323] on li "Presented Growth Forecast Program workplan and consulted with various internal …" at bounding box center [474, 289] width 249 height 96
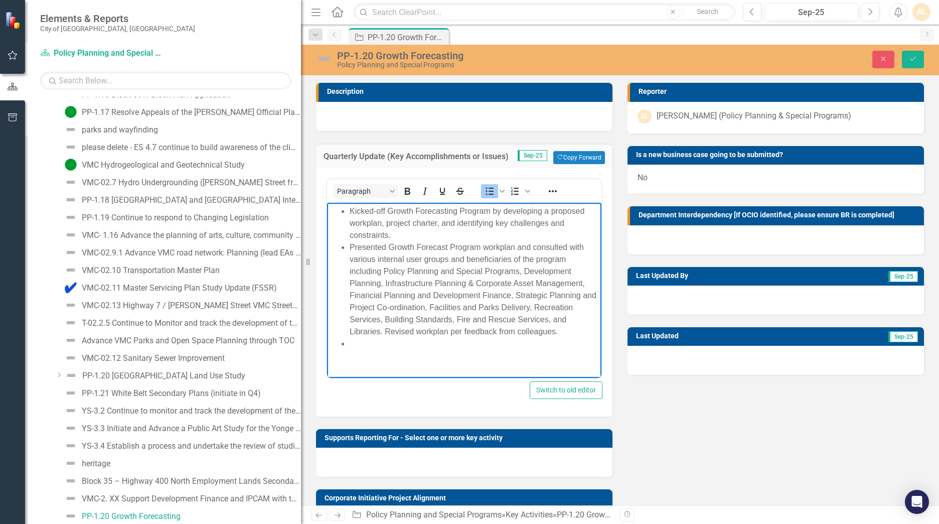
click at [563, 323] on li "Presented Growth Forecast Program workplan and consulted with various internal …" at bounding box center [474, 289] width 249 height 96
click at [477, 323] on li "Rich Text Area. Press ALT-0 for help." at bounding box center [474, 355] width 249 height 12
click at [529, 323] on li "Presented Growth Forecast Program workplan and consulted with various internal …" at bounding box center [474, 295] width 249 height 108
click at [415, 323] on li "Rich Text Area. Press ALT-0 for help." at bounding box center [474, 355] width 249 height 12
drag, startPoint x: 490, startPoint y: 373, endPoint x: 491, endPoint y: 360, distance: 12.6
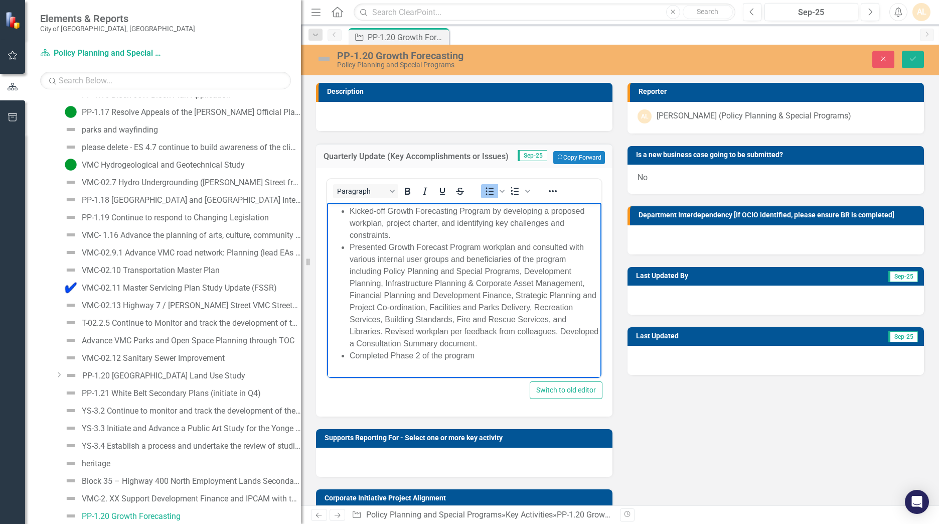
click at [491, 323] on html "Kicked-off Growth Forecasting Program by developing a proposed workplan, projec…" at bounding box center [464, 287] width 274 height 170
drag, startPoint x: 491, startPoint y: 354, endPoint x: 349, endPoint y: 351, distance: 142.0
click at [349, 323] on ul "Kicked-off Growth Forecasting Program by developing a proposed workplan, projec…" at bounding box center [464, 283] width 269 height 157
click at [458, 323] on li "Reviewed City-Wide" at bounding box center [474, 355] width 249 height 12
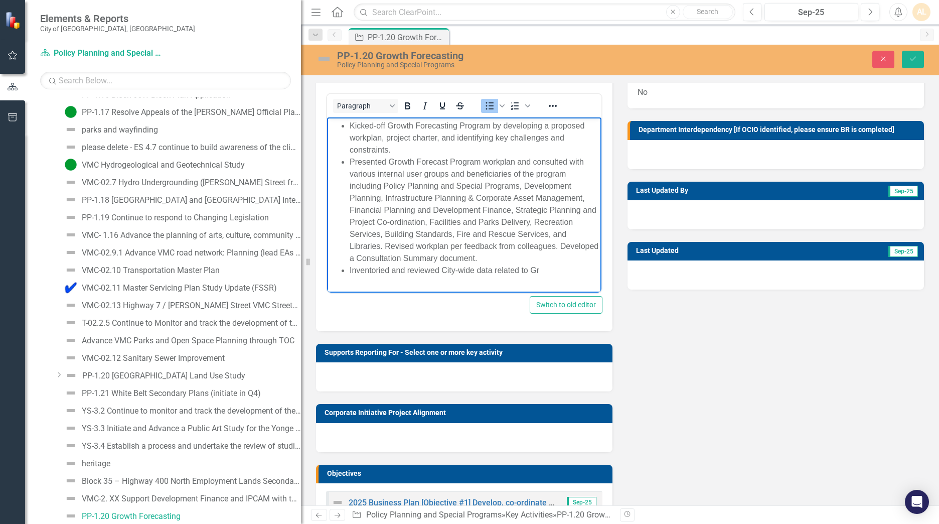
scroll to position [68, 0]
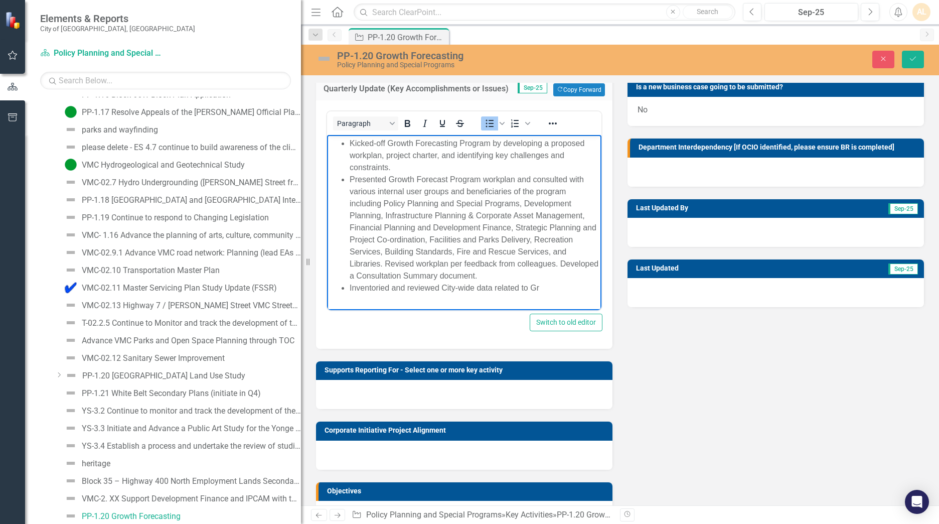
click at [372, 285] on li "Inventoried and reviewed City-wide data related to Gr" at bounding box center [474, 287] width 249 height 12
click at [540, 289] on li "Inventoried and reviewed City-wide data related to Gr" at bounding box center [474, 287] width 249 height 12
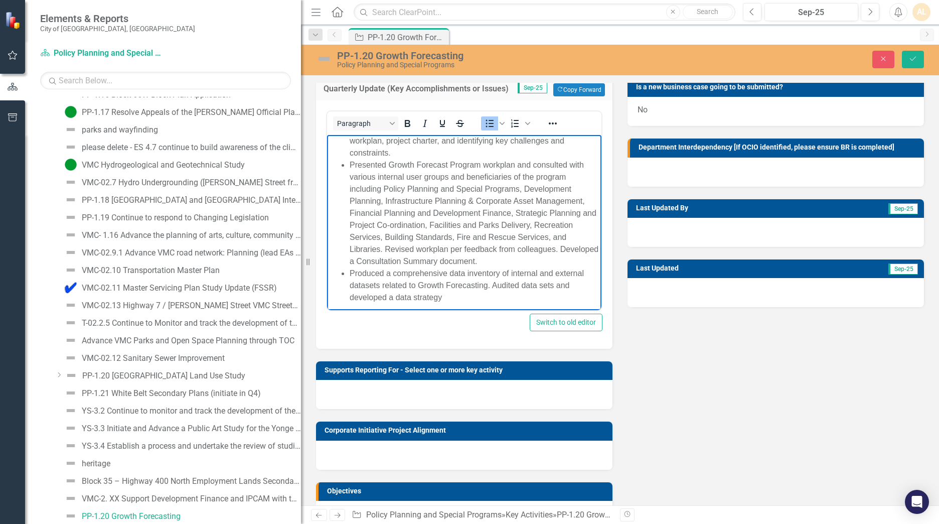
scroll to position [19, 0]
click at [510, 289] on li "Produced a comprehensive data inventory of internal and external datasets relat…" at bounding box center [474, 281] width 249 height 36
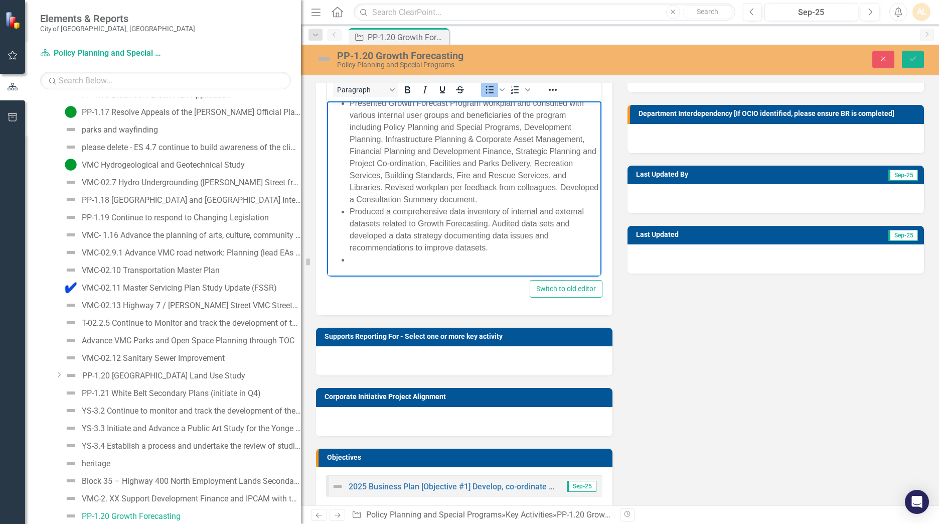
scroll to position [118, 0]
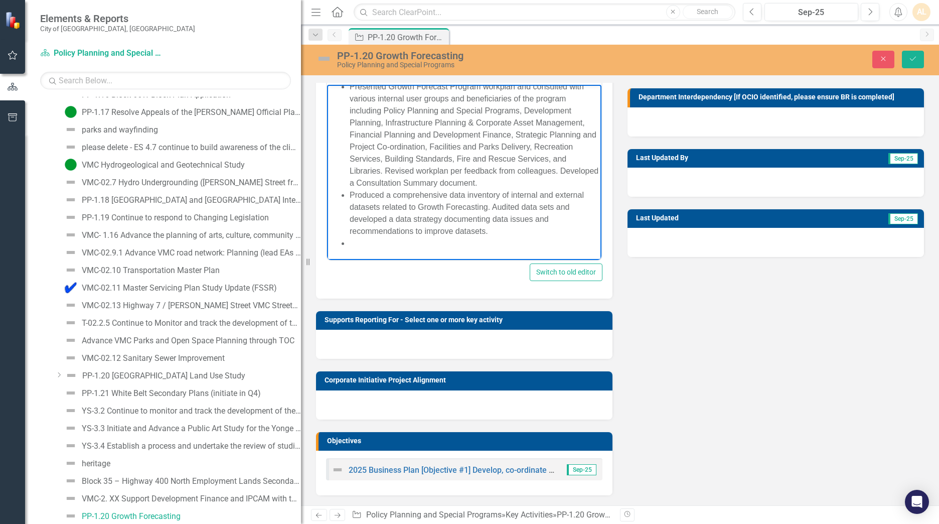
click at [400, 248] on li "Rich Text Area. Press ALT-0 for help." at bounding box center [474, 243] width 249 height 12
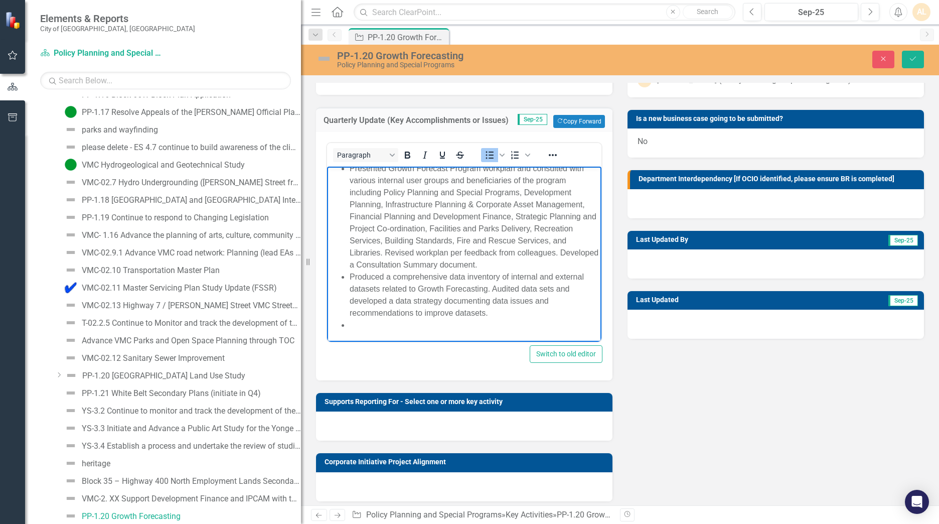
scroll to position [0, 0]
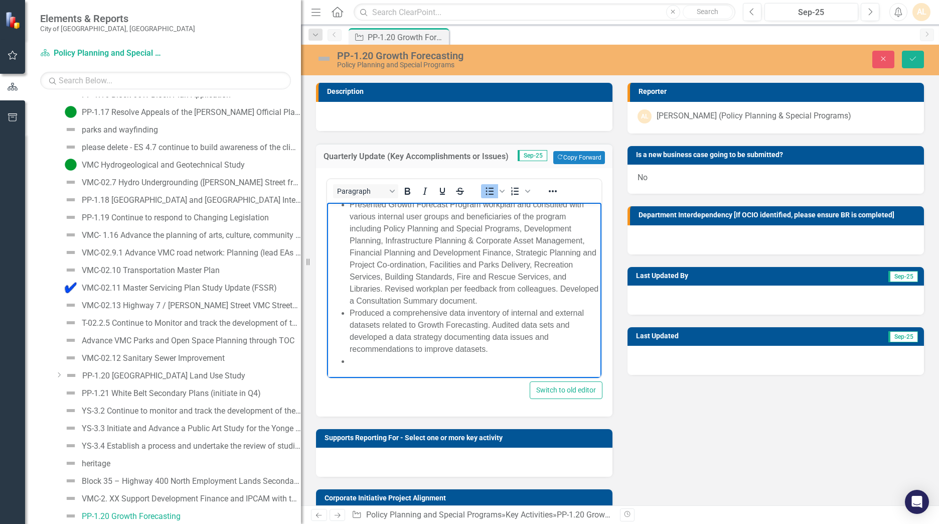
click at [423, 323] on li "Rich Text Area. Press ALT-0 for help." at bounding box center [474, 361] width 249 height 12
click at [457, 323] on li "Rich Text Area. Press ALT-0 for help." at bounding box center [474, 361] width 249 height 12
click at [438, 323] on li "Reviewed" at bounding box center [474, 361] width 249 height 12
click at [389, 323] on li "Reviewed the Ministry of Finance" at bounding box center [474, 361] width 249 height 12
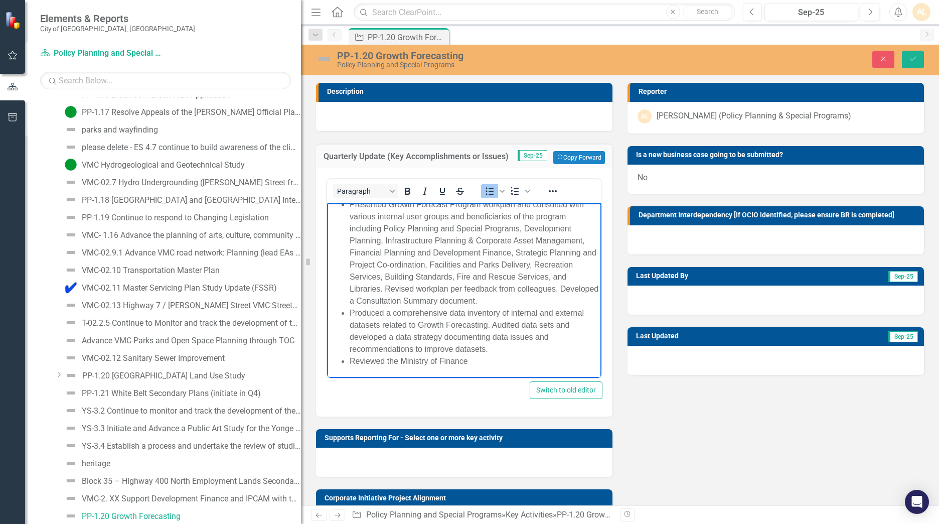
click at [391, 323] on li "Reviewed the Ministry of Finance" at bounding box center [474, 361] width 249 height 12
click at [387, 323] on li "Reviewed the Ministry of Finance" at bounding box center [474, 361] width 249 height 12
click at [375, 323] on li "Reviewed the Ministry of Finance" at bounding box center [474, 361] width 249 height 12
click at [535, 323] on li "Reviewed and documented the Ministry of Finance" at bounding box center [474, 361] width 249 height 12
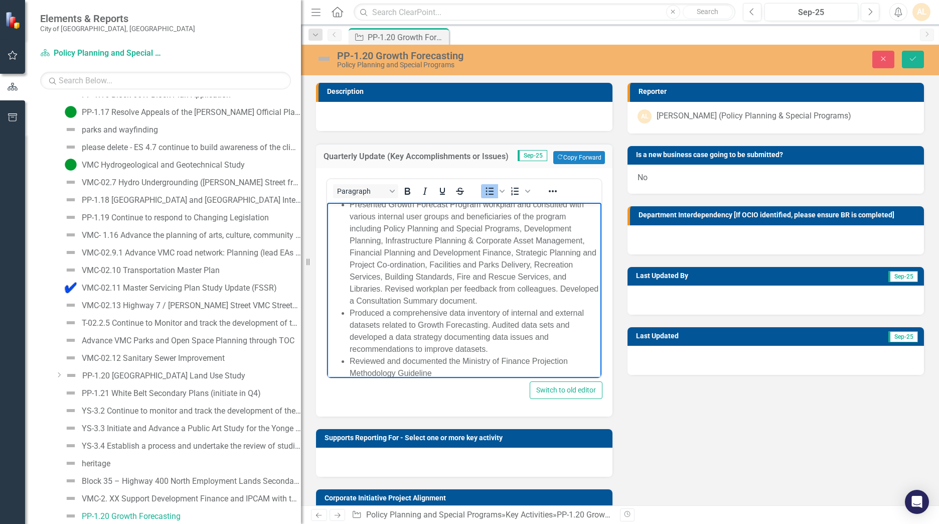
click at [471, 323] on div "Paragraph To open the popup, press Shift+Enter To open the popup, press Shift+E…" at bounding box center [464, 278] width 276 height 201
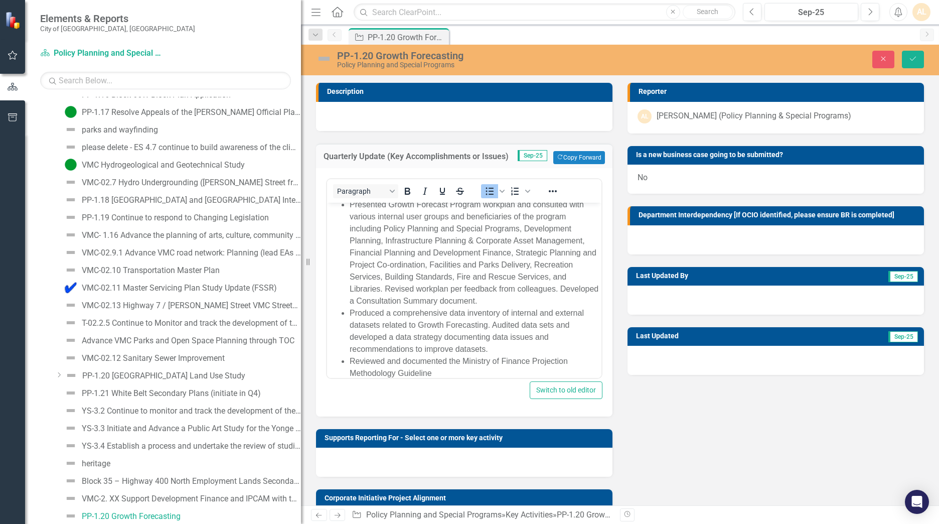
click at [472, 323] on li "Reviewed and documented the Ministry of Finance Projection Methodology Guideline" at bounding box center [474, 367] width 249 height 24
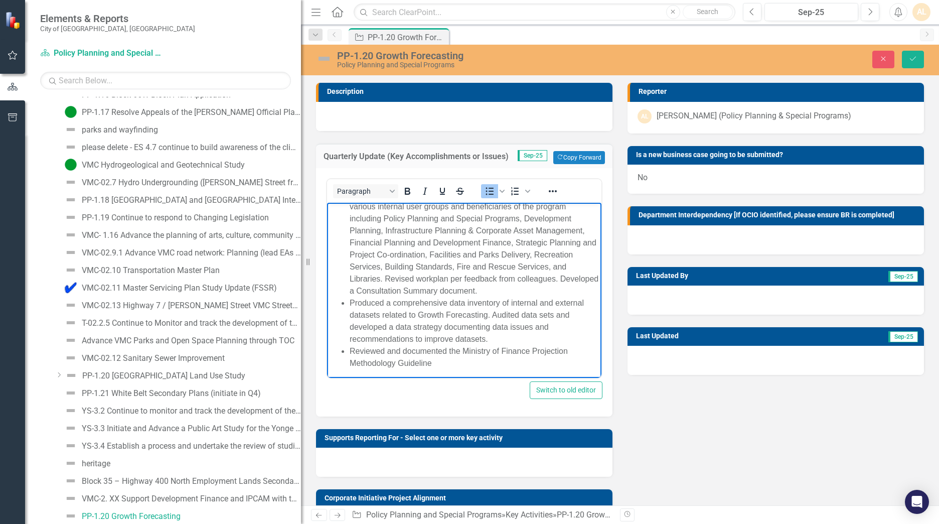
scroll to position [55, 0]
click at [475, 323] on li "Reviewed and documented the Ministry of Finance Projection Methodology Guideline" at bounding box center [474, 355] width 249 height 24
click at [499, 323] on li "Reviewed and documented the Ministry of Finance Projection Methodology Guidelin…" at bounding box center [474, 355] width 249 height 24
click at [463, 323] on li "Reviewed and documented the Ministry of Finance Projection Methodology Guidelin…" at bounding box center [474, 355] width 249 height 24
click at [490, 323] on li "Reviewed and documented the Ministry of Finance Projection Methodology Guidelin…" at bounding box center [474, 355] width 249 height 24
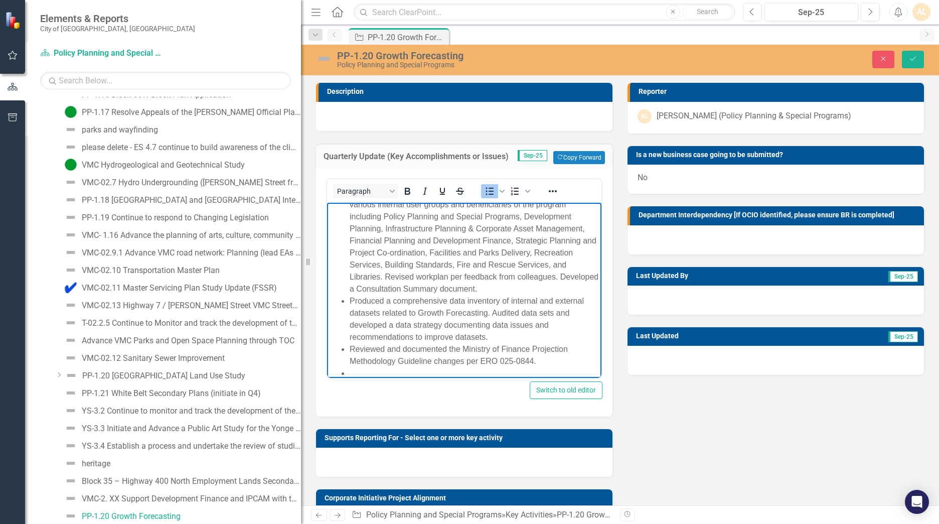
scroll to position [56, 0]
click at [365, 323] on li "Rich Text Area. Press ALT-0 for help." at bounding box center [474, 371] width 249 height 12
click at [354, 323] on li "Rich Text Area. Press ALT-0 for help." at bounding box center [474, 371] width 249 height 12
click at [486, 323] on li "Responded to various forecast" at bounding box center [474, 371] width 249 height 12
click at [471, 323] on li "Responded to various forecast" at bounding box center [474, 371] width 249 height 12
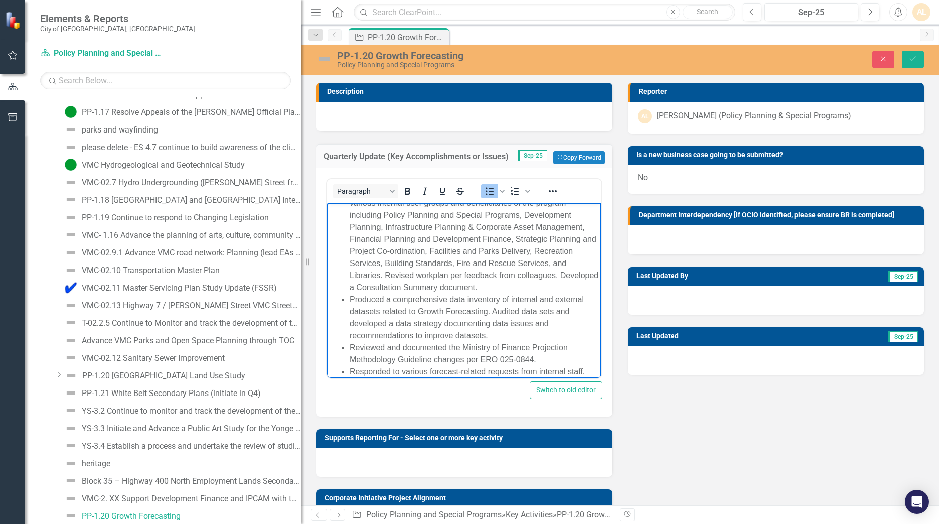
click at [567, 323] on li "Responded to various forecast-related requests from internal staff." at bounding box center [474, 371] width 249 height 12
click at [571, 323] on li "Responded to various forecast-related requests from internal staff." at bounding box center [474, 371] width 249 height 12
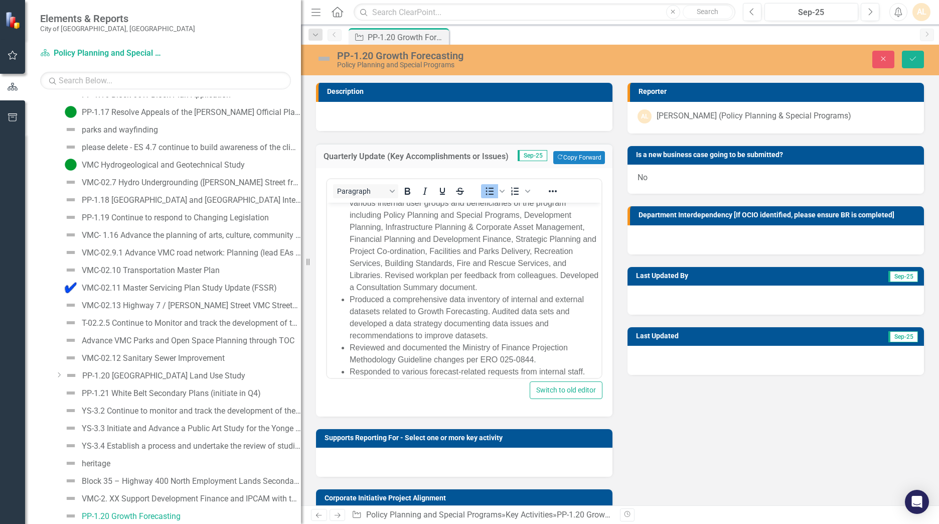
click at [598, 323] on div "Paragraph To open the popup, press Shift+Enter To open the popup, press Shift+E…" at bounding box center [464, 278] width 276 height 201
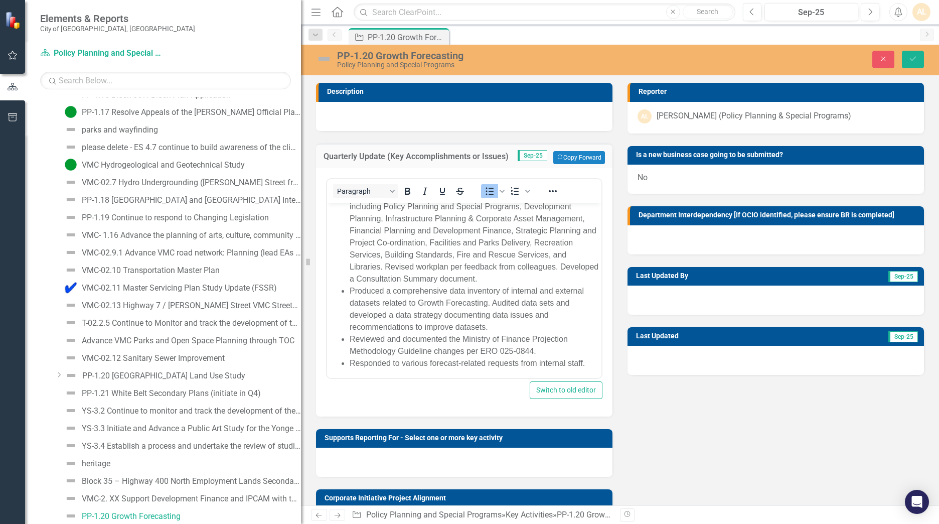
scroll to position [67, 0]
click at [583, 323] on li "Responded to various forecast-related requests from internal staff." at bounding box center [474, 361] width 249 height 12
click at [618, 323] on div "Description Quarterly Update (Key Accomplishments or Issues) Sep-25 Copy Forwar…" at bounding box center [620, 341] width 623 height 543
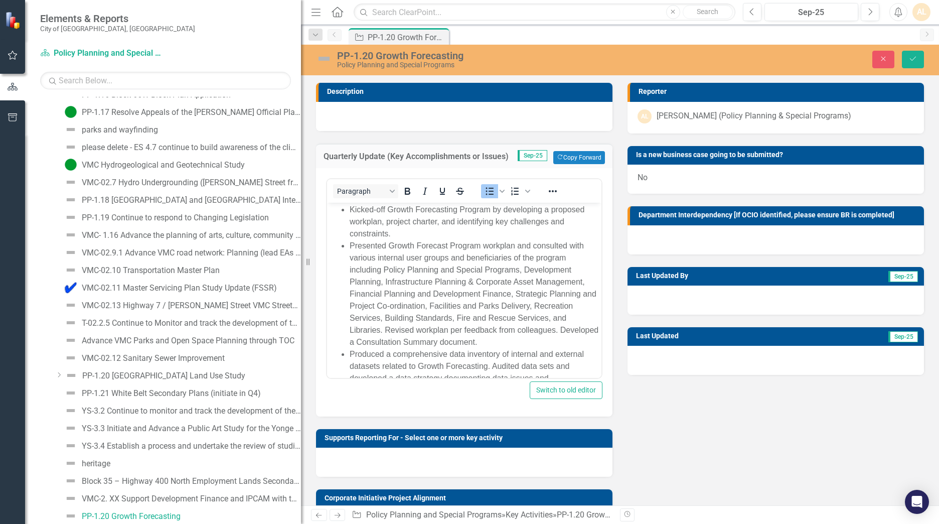
scroll to position [0, 0]
click at [518, 262] on li "Presented Growth Forecast Program workplan and consulted with various internal …" at bounding box center [474, 295] width 249 height 108
click at [618, 63] on button "Save" at bounding box center [913, 60] width 22 height 18
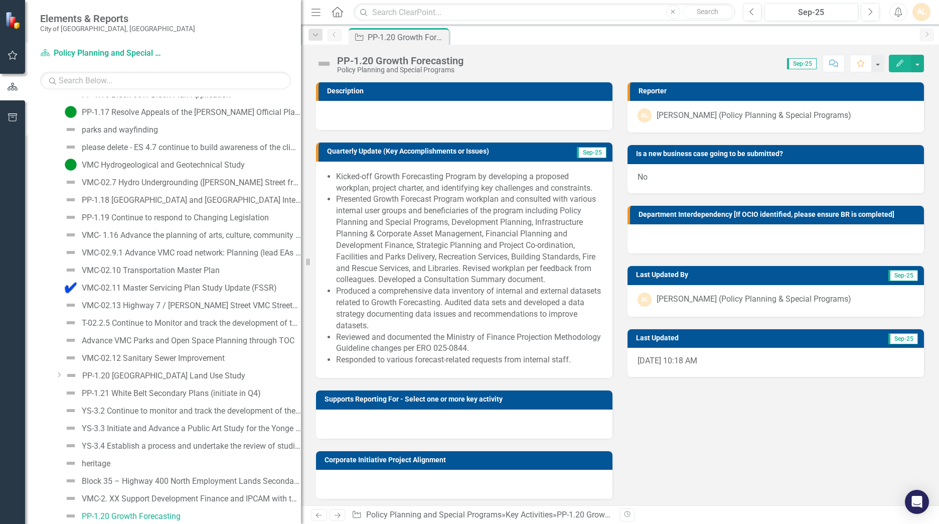
click at [408, 110] on div at bounding box center [464, 115] width 296 height 29
click at [408, 109] on div at bounding box center [464, 115] width 296 height 29
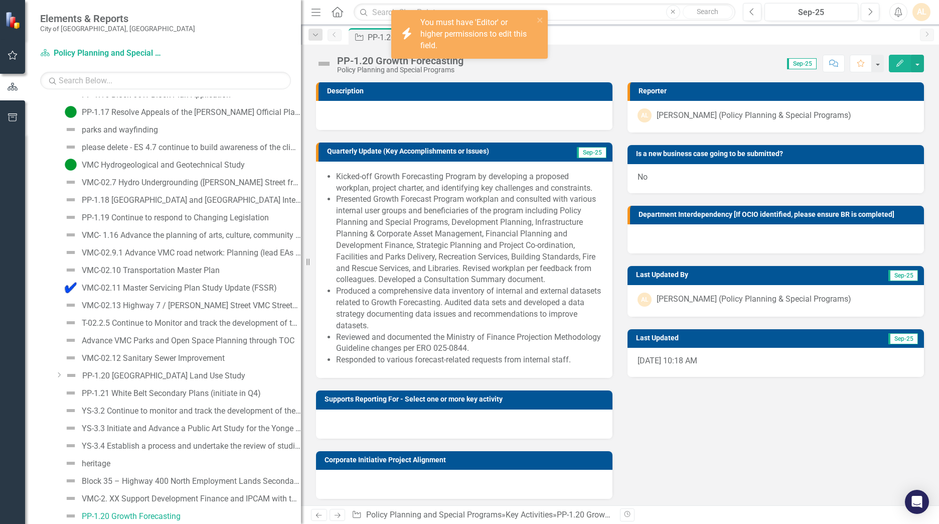
click at [406, 118] on div at bounding box center [464, 115] width 296 height 29
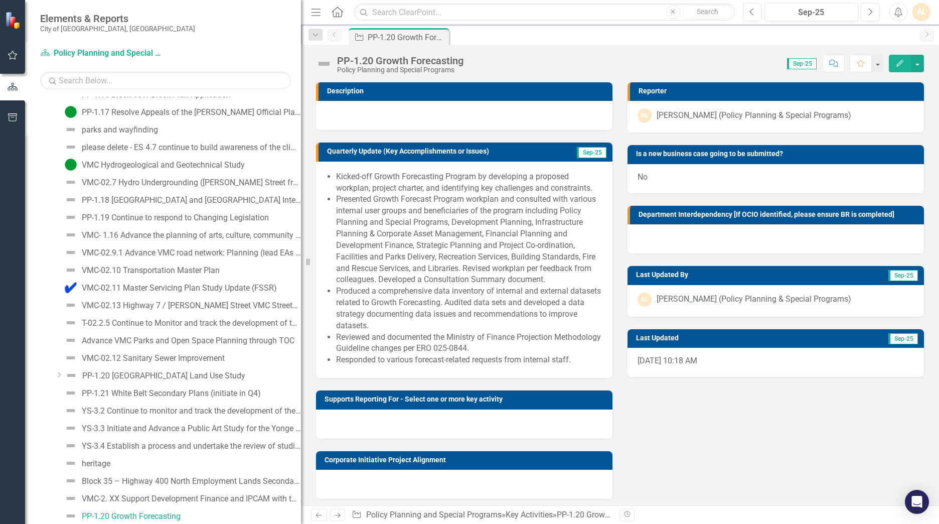
click at [507, 111] on div at bounding box center [464, 115] width 296 height 29
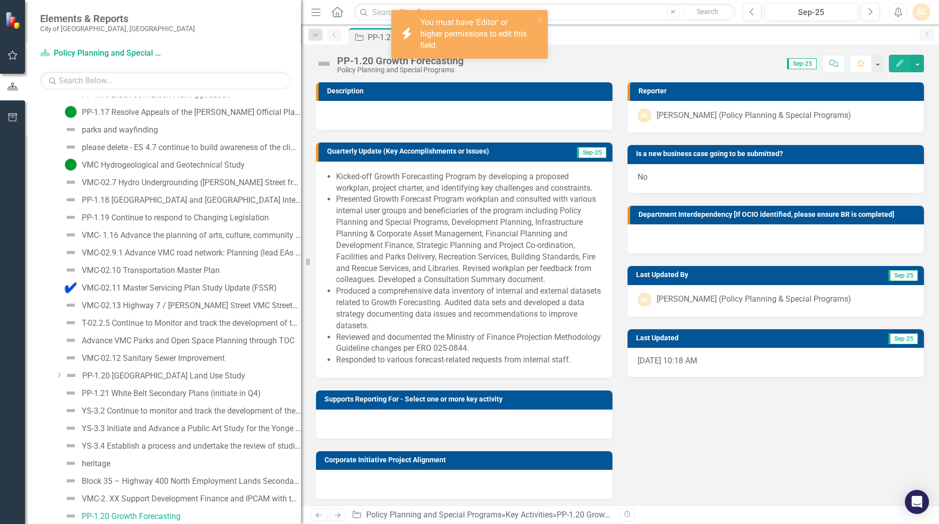
click at [618, 323] on div "Description Quarterly Update (Key Accomplishments or Issues) Sep-25 Kicked-off …" at bounding box center [620, 322] width 623 height 505
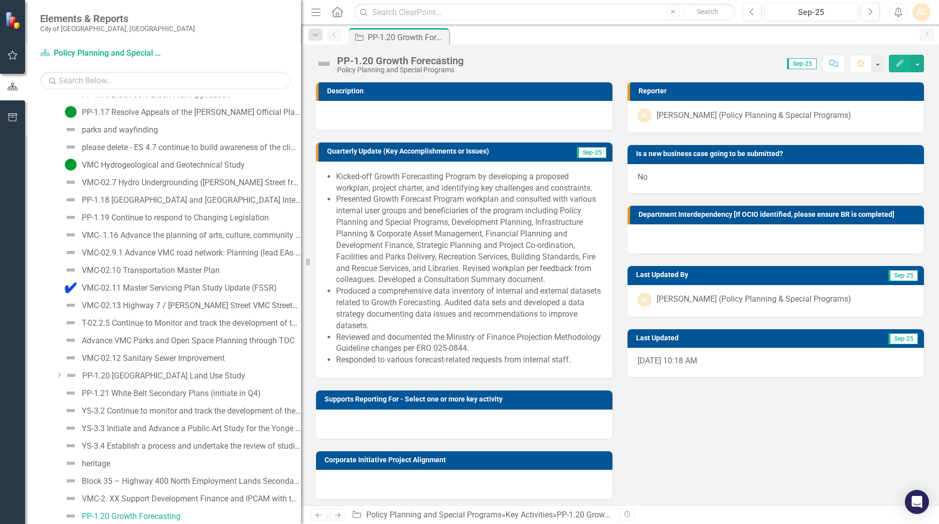
click at [618, 60] on icon "Edit" at bounding box center [899, 63] width 9 height 7
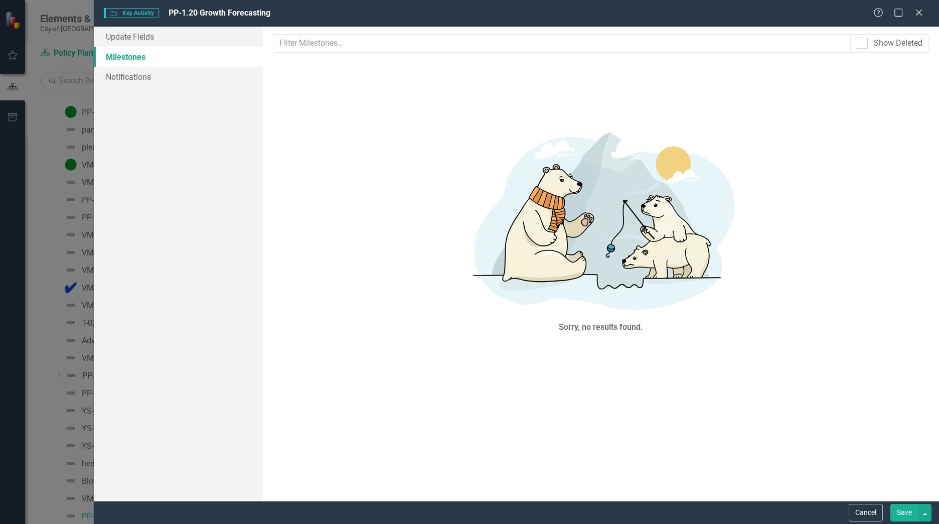
click at [81, 77] on div "Key Activity Key Activity PP-1.20 Growth Forecasting Help Maximize Close Update…" at bounding box center [469, 262] width 939 height 524
click at [618, 15] on icon at bounding box center [919, 13] width 8 height 8
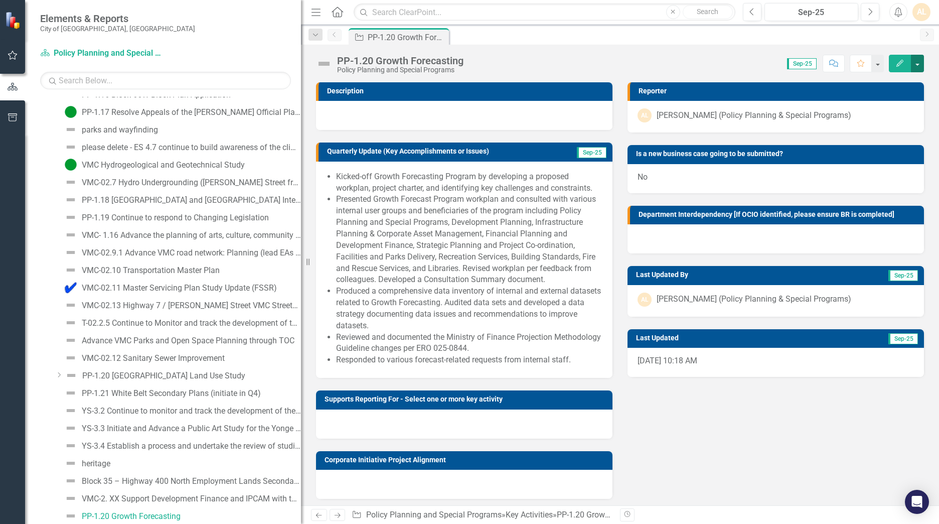
click at [618, 64] on button "button" at bounding box center [917, 64] width 13 height 18
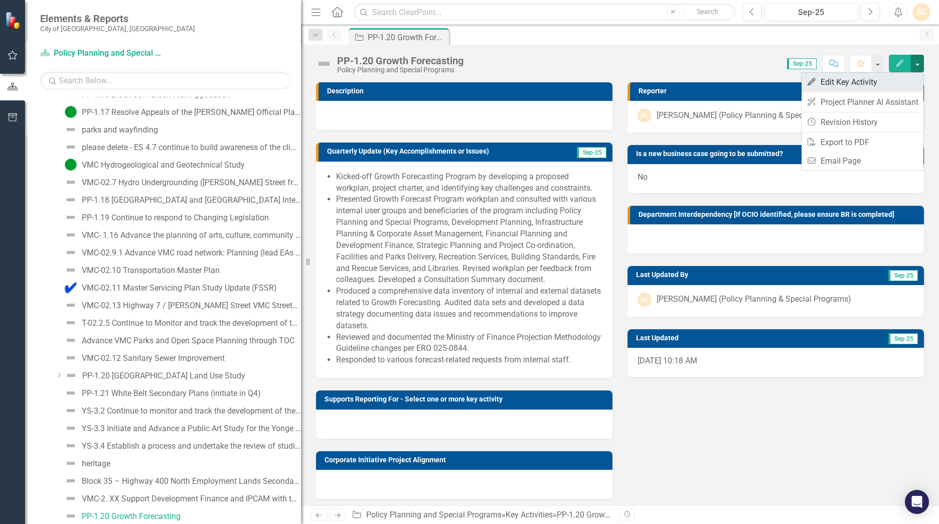
click at [618, 82] on link "Edit Edit Key Activity" at bounding box center [863, 82] width 122 height 19
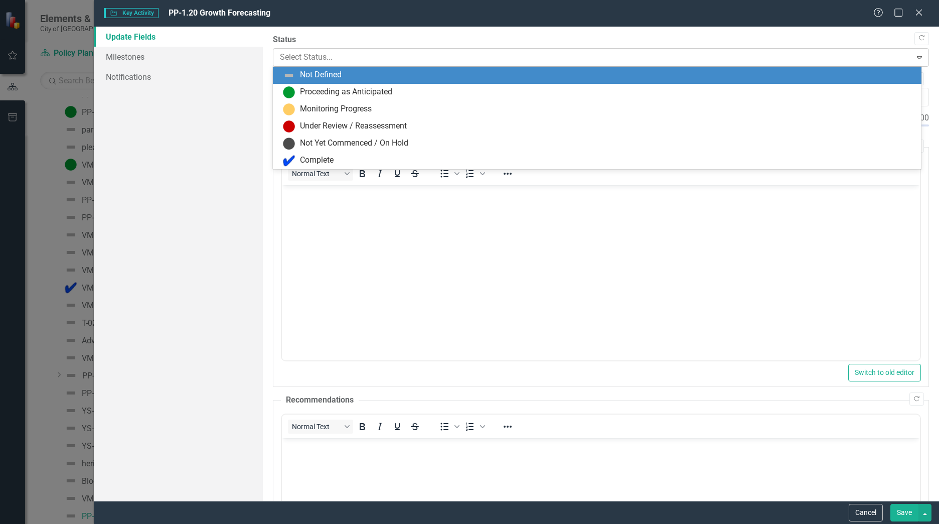
click at [386, 54] on div at bounding box center [592, 58] width 625 height 14
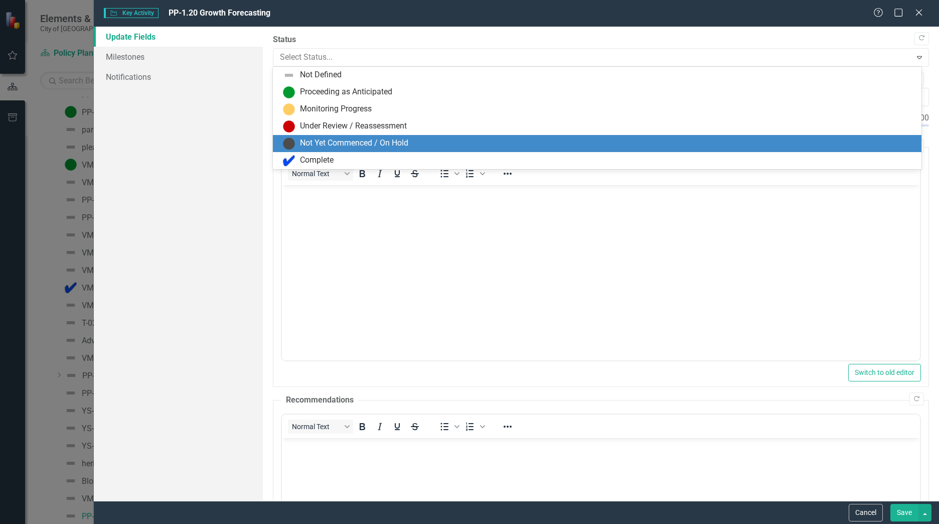
click at [59, 169] on div "Key Activity Key Activity PP-1.20 Growth Forecasting Help Maximize Close Update…" at bounding box center [469, 262] width 939 height 524
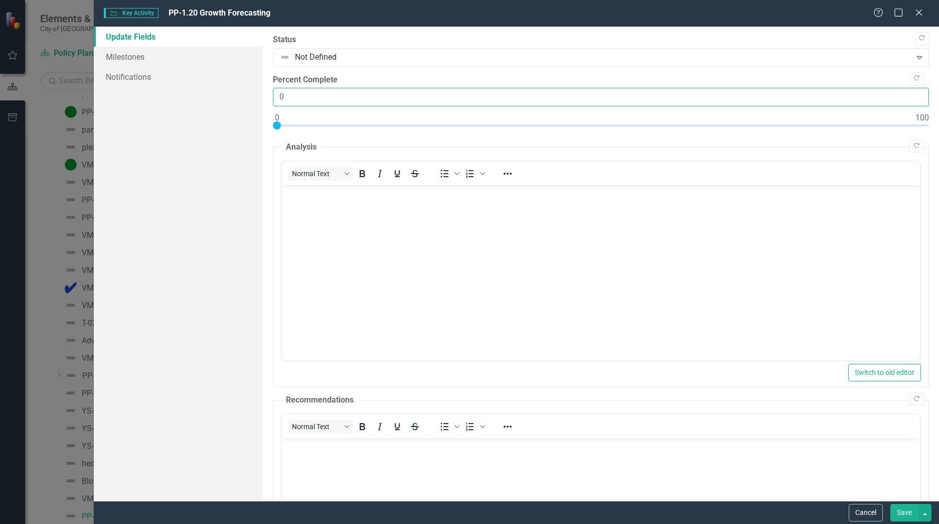
click at [403, 102] on input "0" at bounding box center [601, 97] width 656 height 19
click at [618, 98] on input "0" at bounding box center [601, 97] width 656 height 19
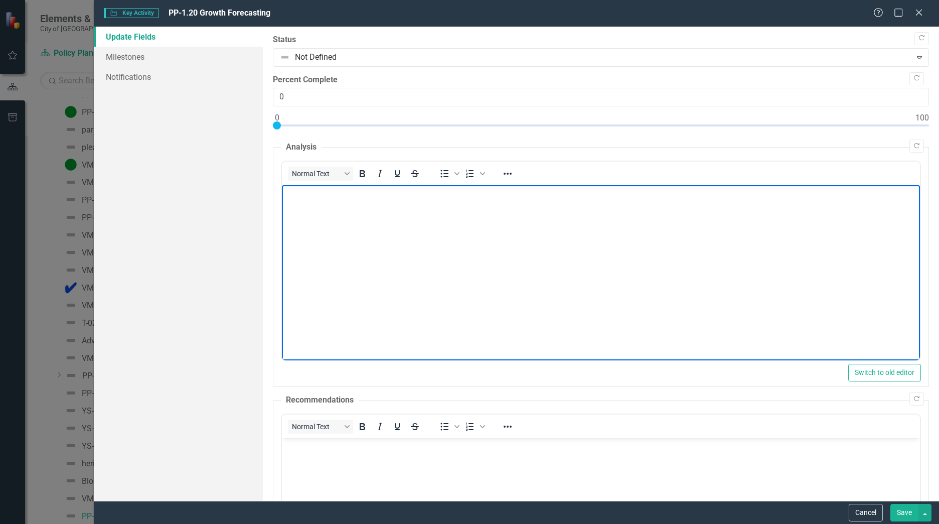
click at [618, 254] on body "Rich Text Area. Press ALT-0 for help." at bounding box center [601, 260] width 638 height 150
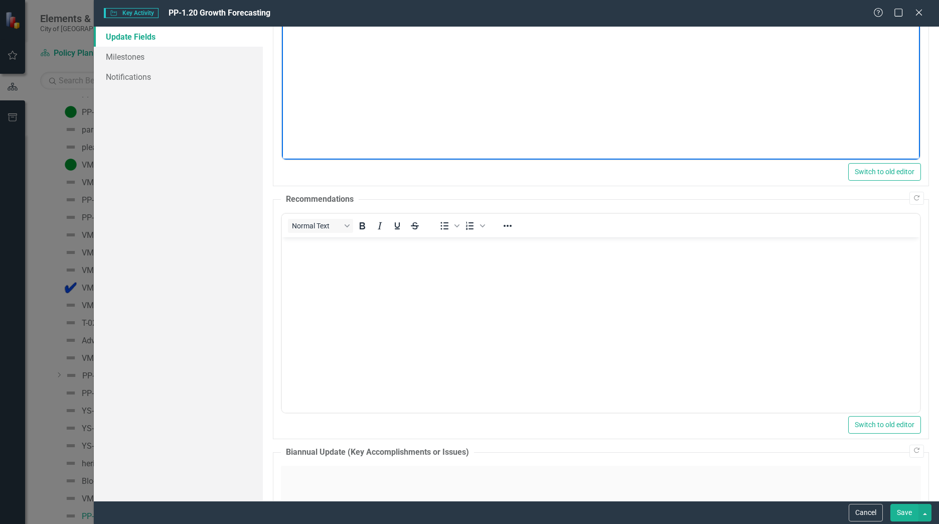
click at [532, 310] on body "Rich Text Area. Press ALT-0 for help." at bounding box center [601, 312] width 638 height 150
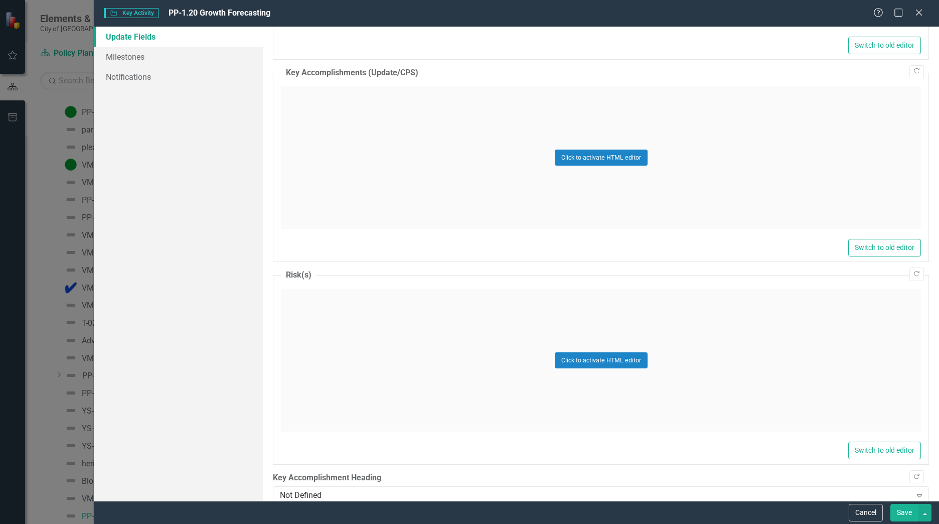
scroll to position [1003, 0]
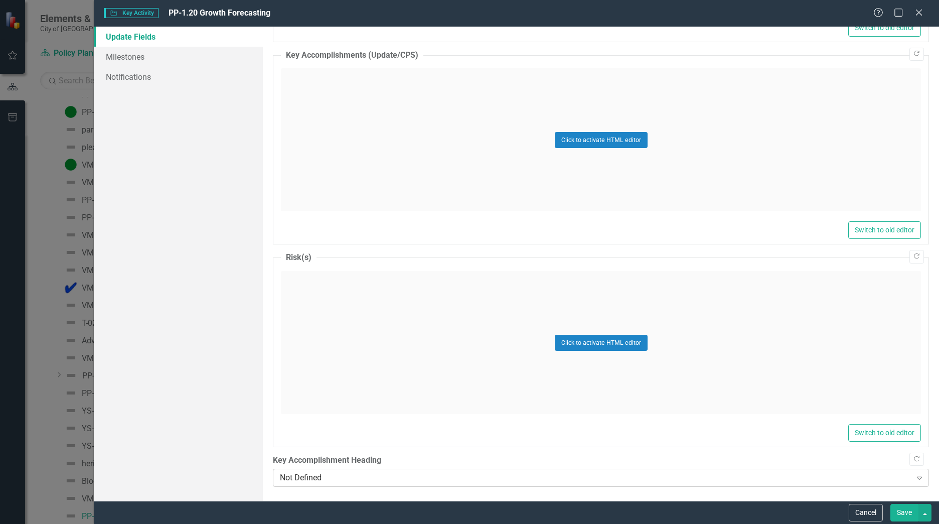
click at [501, 323] on div "Not Defined Expand" at bounding box center [601, 478] width 656 height 18
click at [219, 323] on div "Update Fields Milestones Notifications" at bounding box center [178, 264] width 169 height 474
click at [618, 11] on icon "Close" at bounding box center [919, 13] width 10 height 8
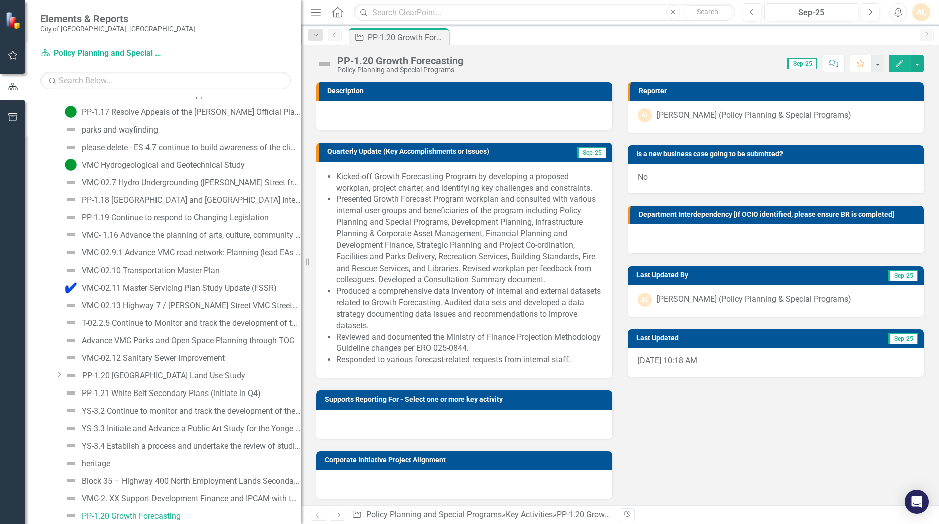
click at [499, 117] on div at bounding box center [464, 115] width 296 height 29
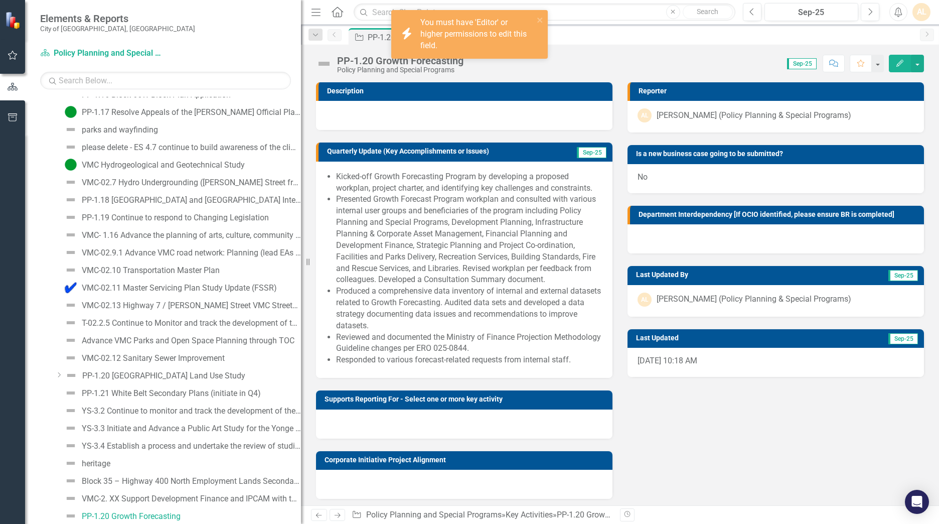
click at [489, 205] on li "Presented Growth Forecast Program workplan and consulted with various internal …" at bounding box center [469, 240] width 266 height 92
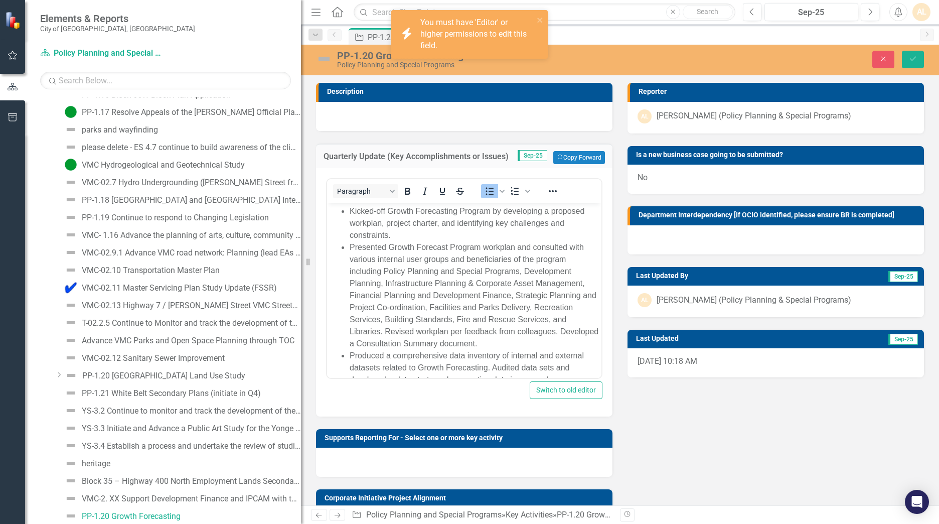
scroll to position [0, 0]
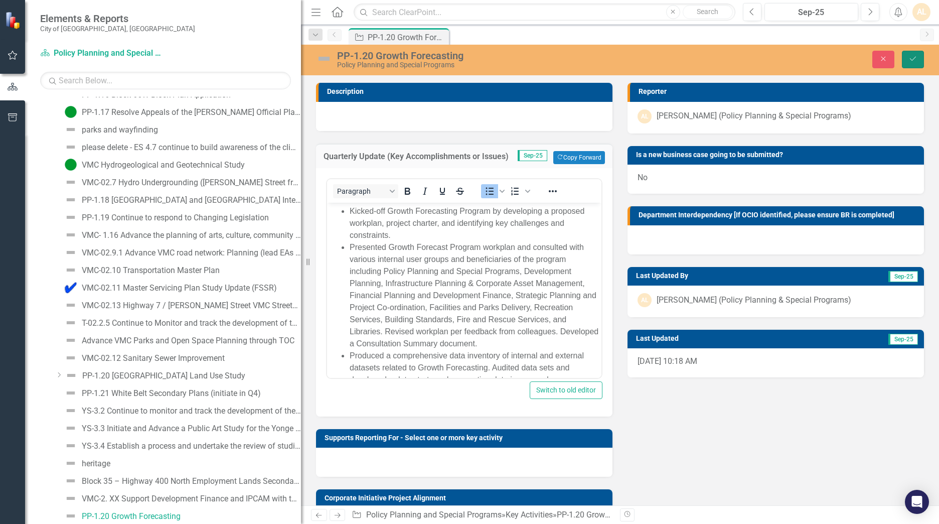
click at [618, 59] on icon "Save" at bounding box center [912, 58] width 9 height 7
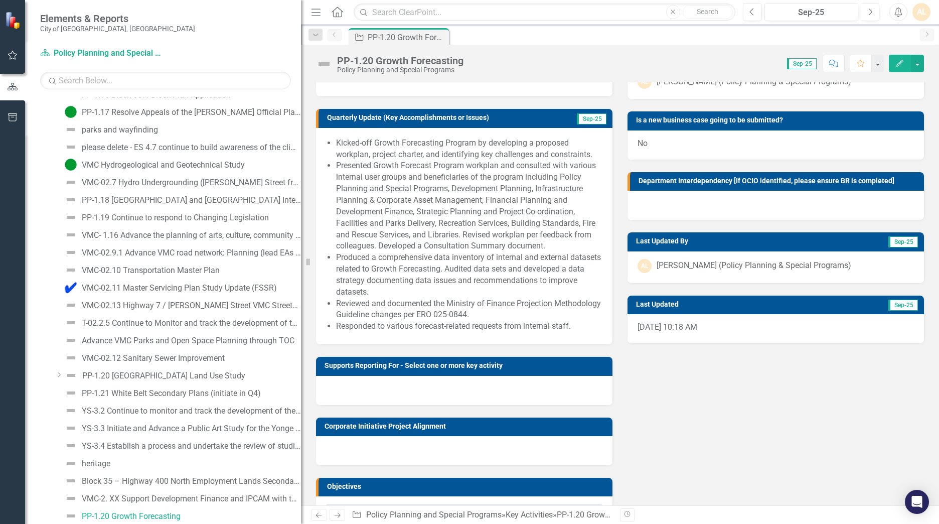
scroll to position [79, 0]
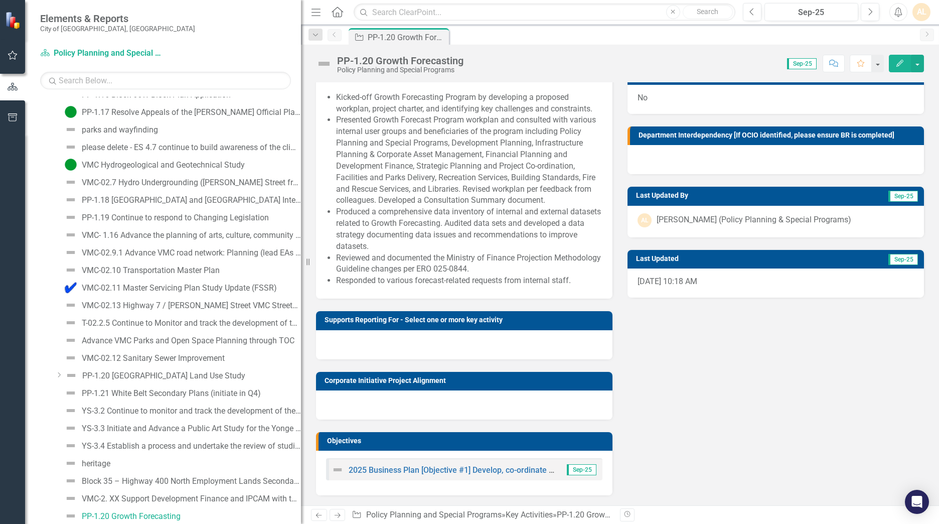
click at [499, 323] on div at bounding box center [464, 344] width 296 height 29
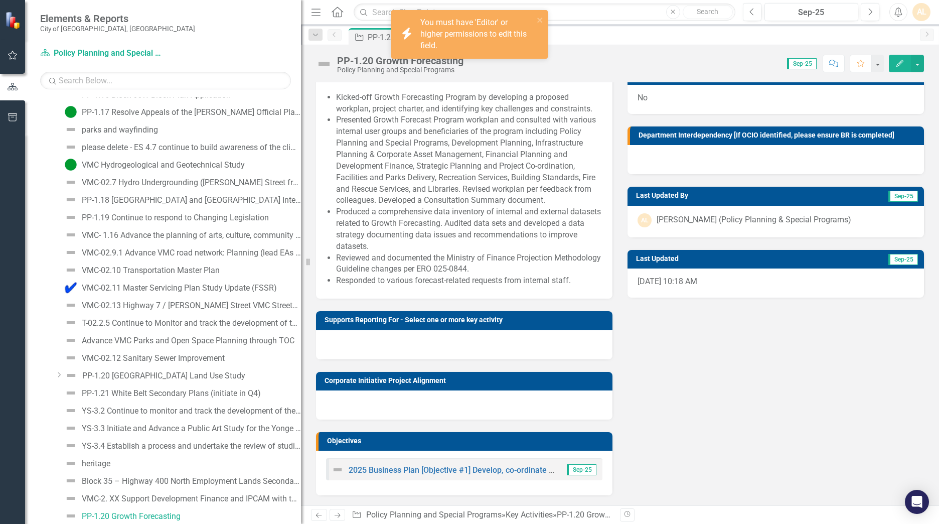
click at [523, 323] on div at bounding box center [464, 404] width 296 height 29
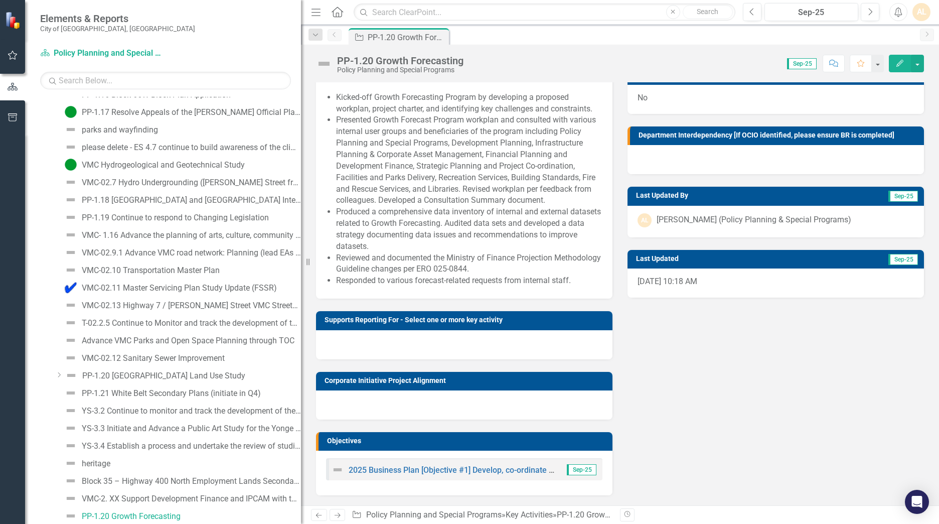
click at [523, 323] on div at bounding box center [464, 404] width 296 height 29
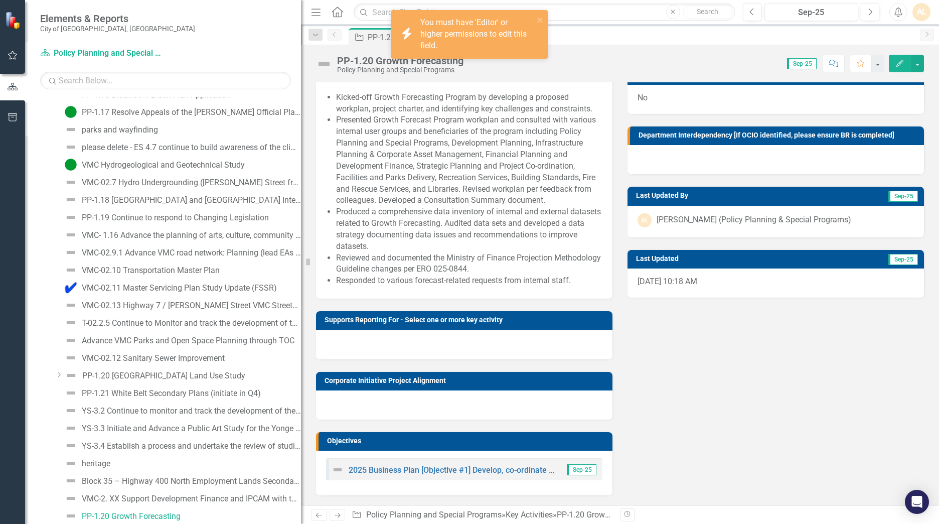
click at [618, 275] on div "[DATE] 10:18 AM" at bounding box center [776, 282] width 296 height 29
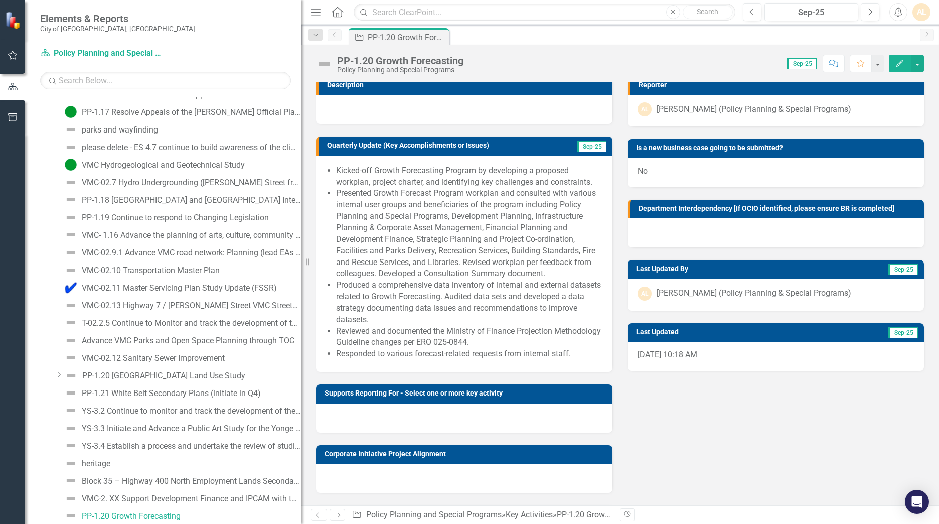
scroll to position [0, 0]
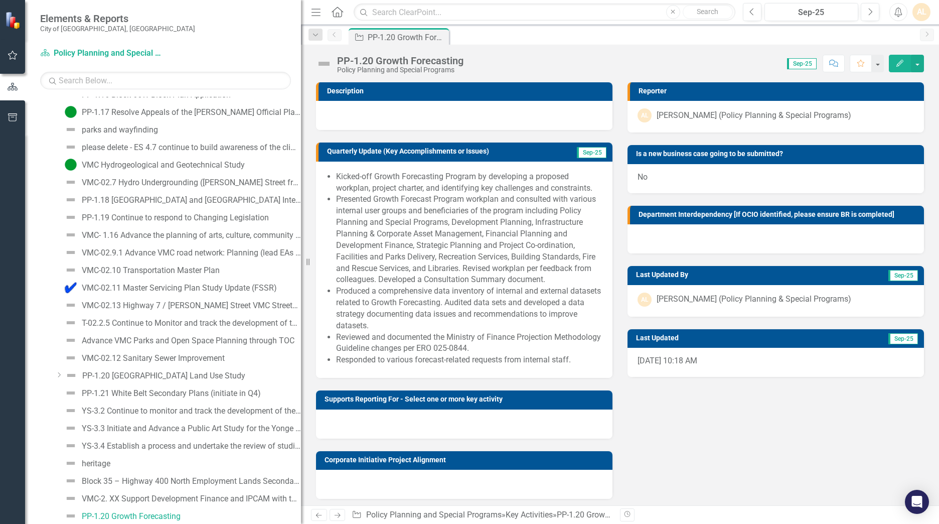
click at [618, 237] on div at bounding box center [776, 238] width 296 height 29
click at [530, 112] on div at bounding box center [464, 115] width 296 height 29
click at [618, 323] on div "Description Quarterly Update (Key Accomplishments or Issues) Sep-25 Kicked-off …" at bounding box center [620, 322] width 623 height 505
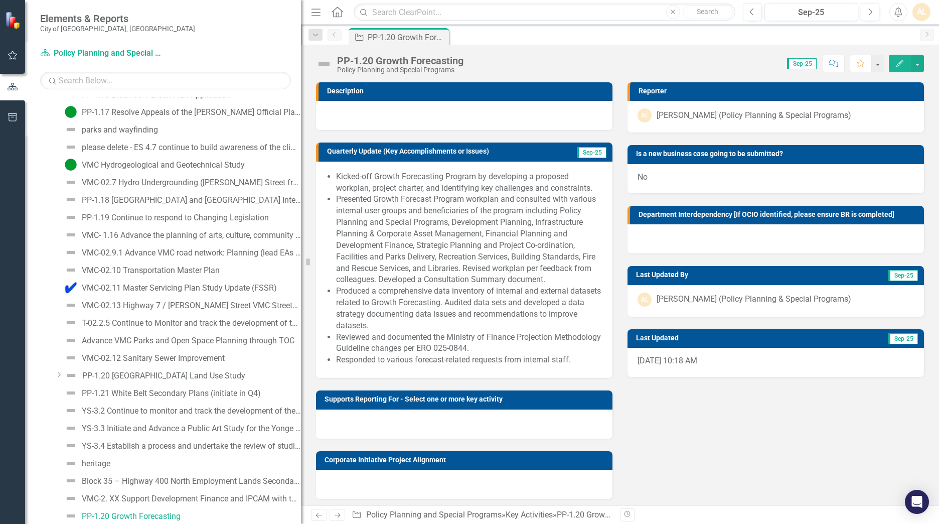
click at [395, 118] on div at bounding box center [464, 115] width 296 height 29
click at [618, 61] on button "button" at bounding box center [917, 64] width 13 height 18
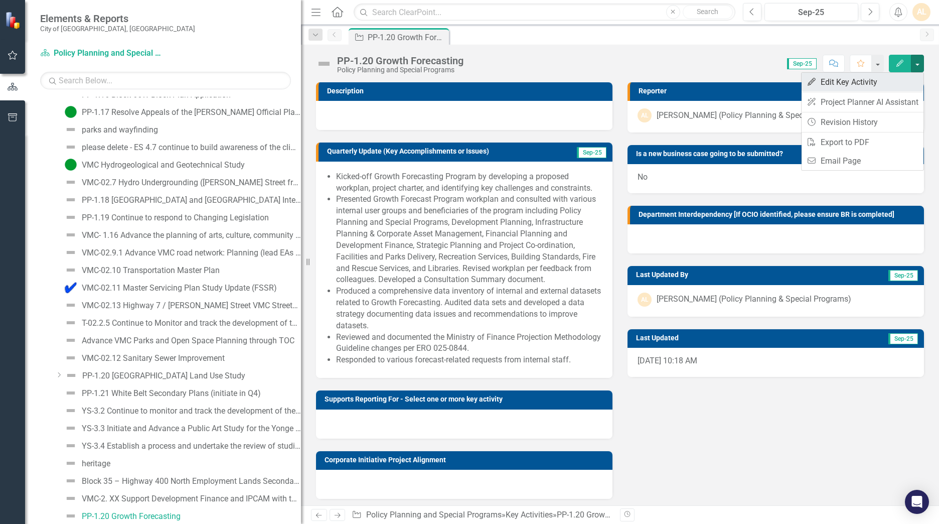
click at [618, 79] on link "Edit Edit Key Activity" at bounding box center [863, 82] width 122 height 19
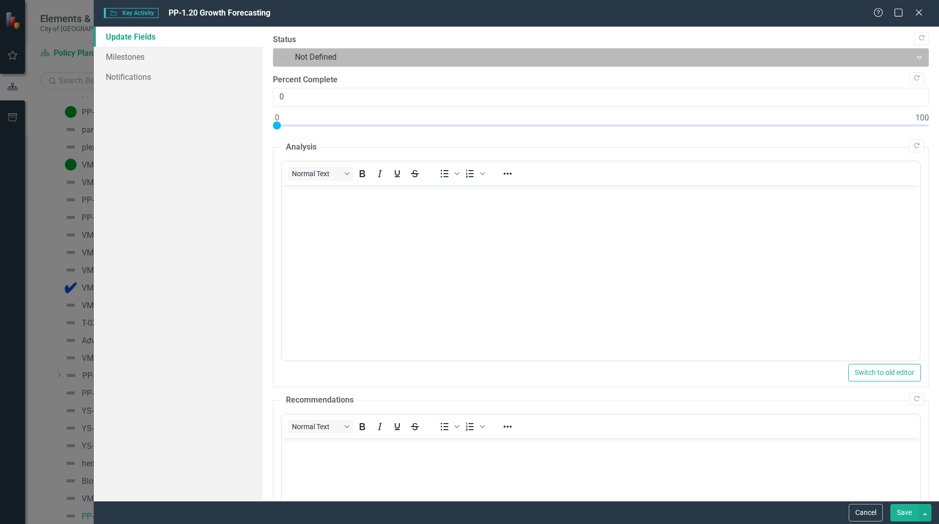
click at [571, 61] on div at bounding box center [592, 58] width 625 height 14
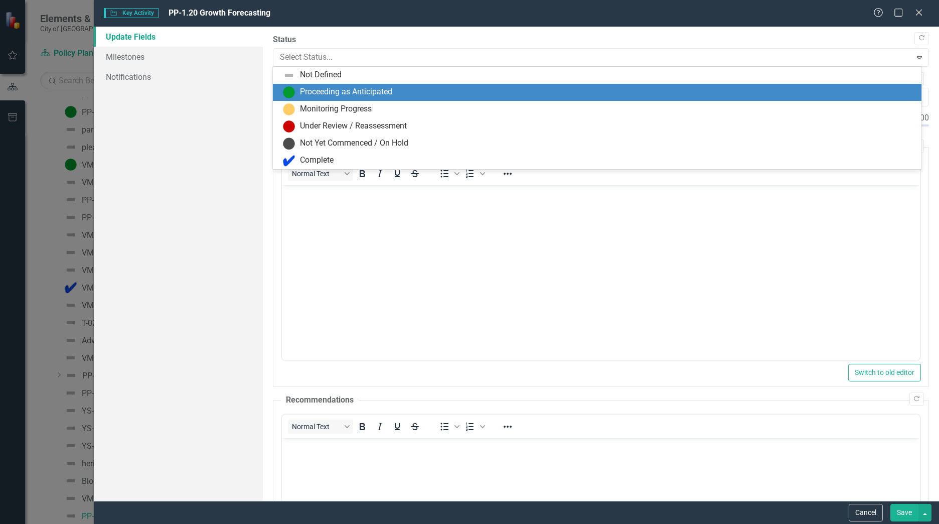
click at [424, 86] on div "Proceeding as Anticipated" at bounding box center [599, 92] width 633 height 12
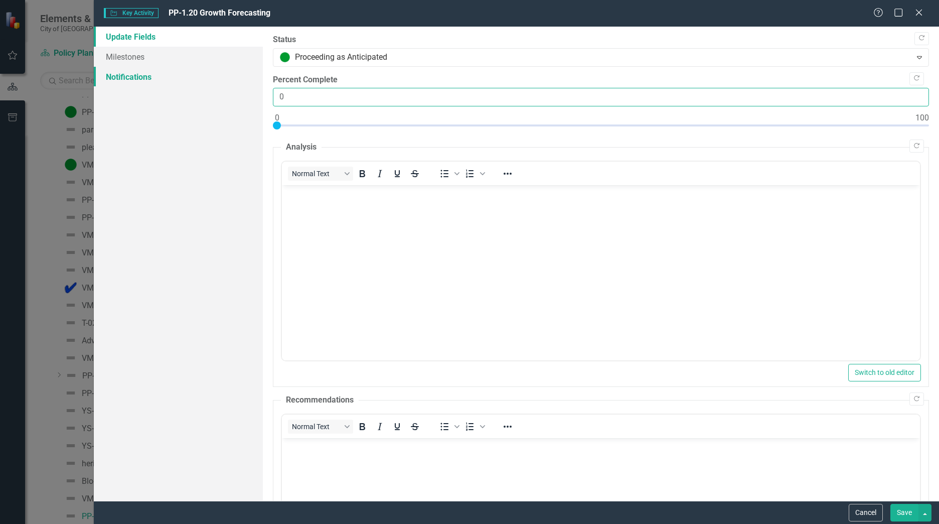
click at [234, 84] on div "Update Fields Milestones Notifications "Update" fields in ClearPoint are the fi…" at bounding box center [516, 264] width 845 height 474
drag, startPoint x: 278, startPoint y: 101, endPoint x: 264, endPoint y: 101, distance: 13.5
click at [265, 101] on div ""Update" fields in ClearPoint are the fields that change from reporting period …" at bounding box center [601, 264] width 676 height 474
drag, startPoint x: 343, startPoint y: 99, endPoint x: 238, endPoint y: 100, distance: 104.8
click at [238, 100] on div "Update Fields Milestones Notifications "Update" fields in ClearPoint are the fi…" at bounding box center [516, 264] width 845 height 474
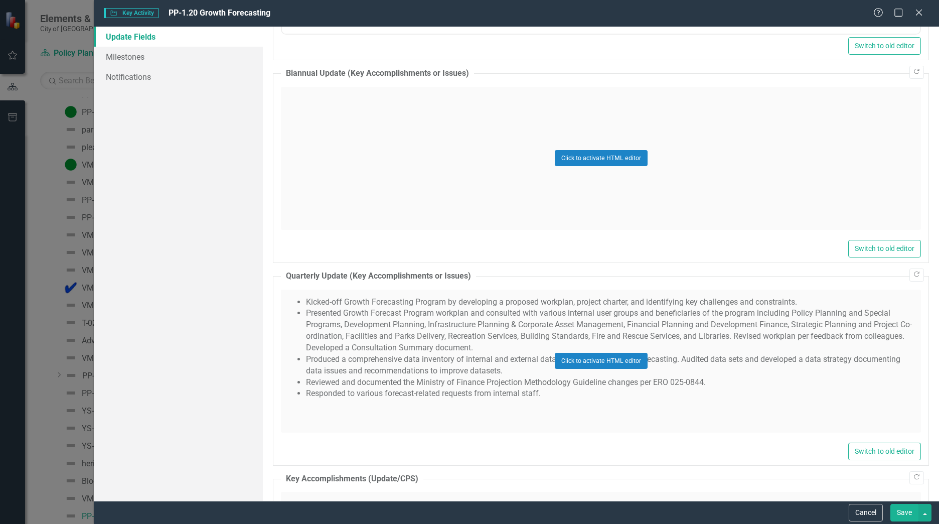
scroll to position [652, 0]
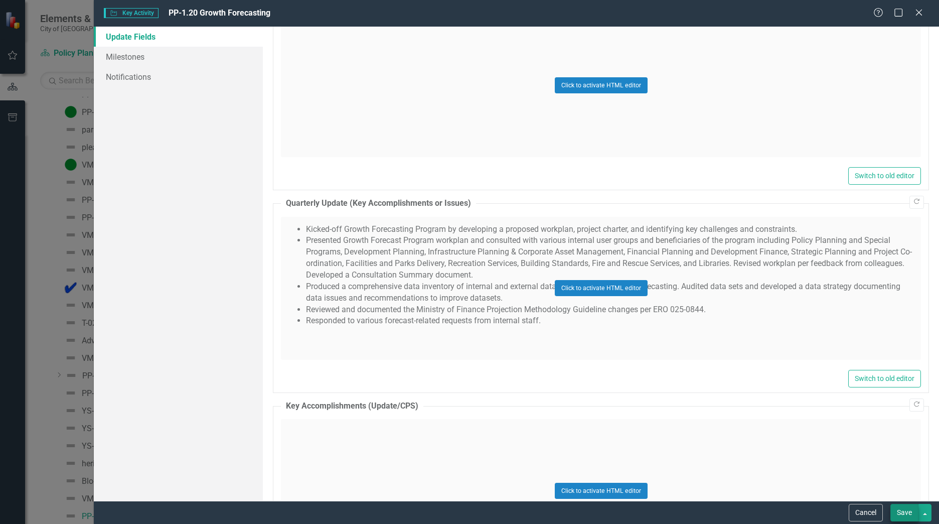
type input "05"
click at [618, 323] on button "Save" at bounding box center [904, 513] width 28 height 18
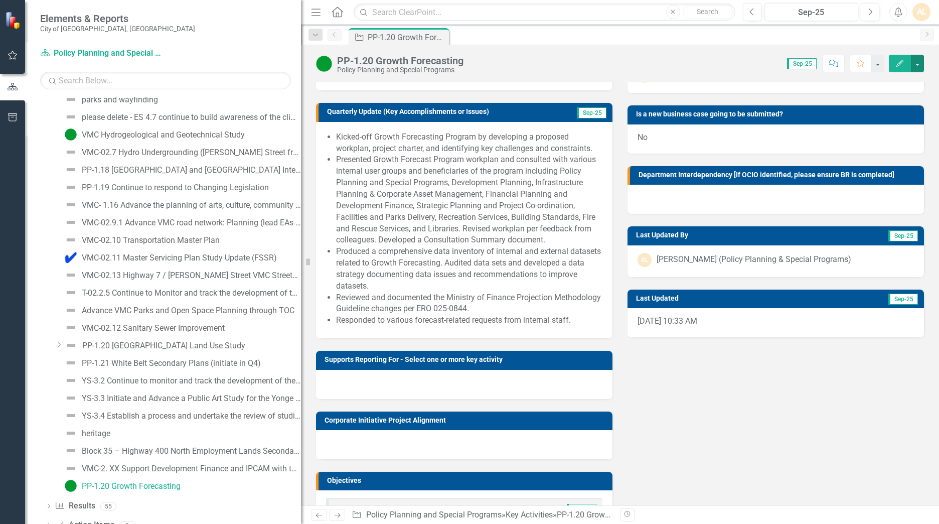
scroll to position [0, 0]
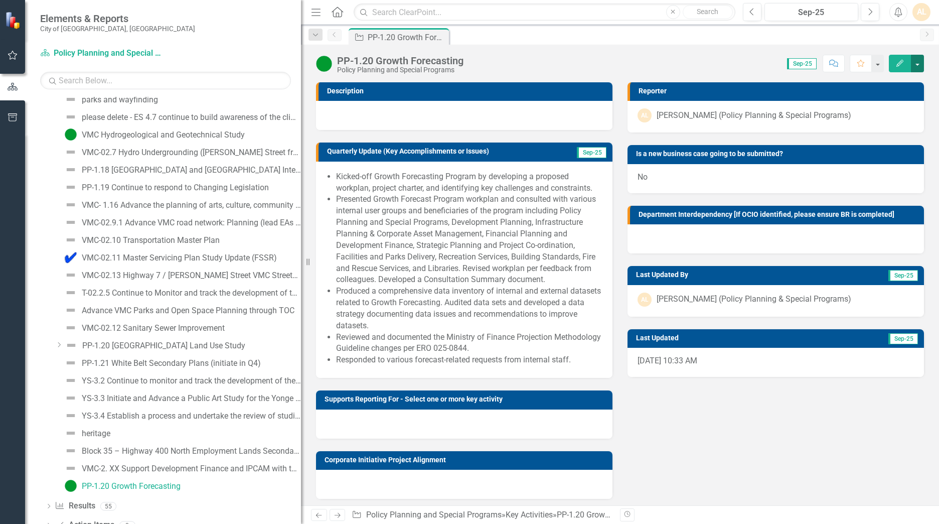
click at [618, 69] on button "button" at bounding box center [917, 64] width 13 height 18
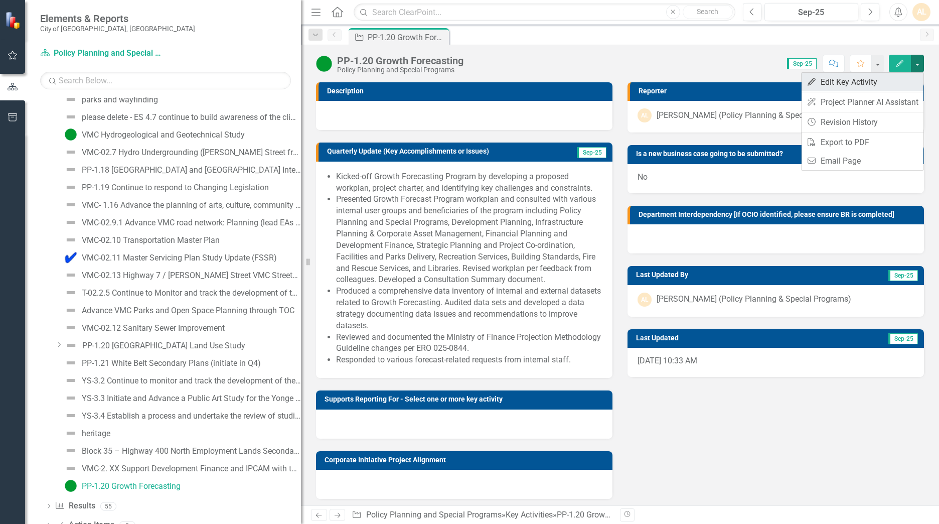
click at [618, 85] on link "Edit Edit Key Activity" at bounding box center [863, 82] width 122 height 19
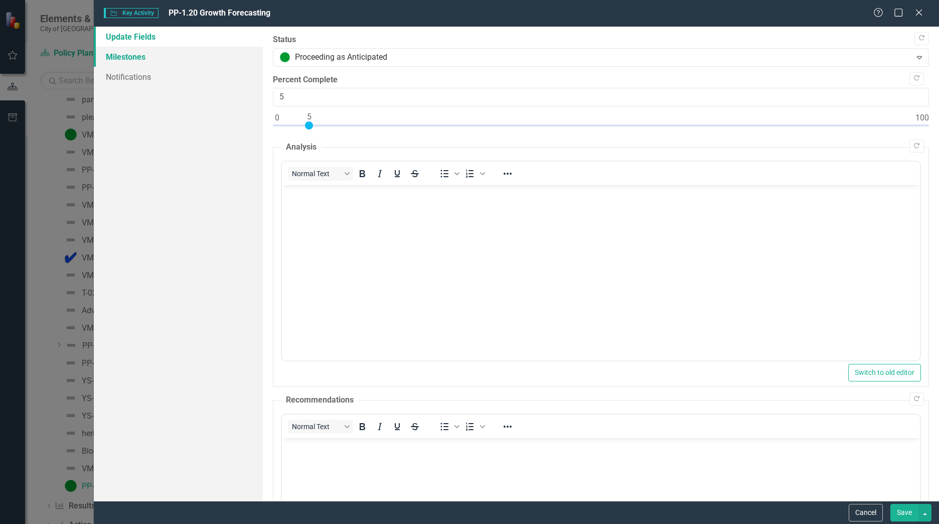
click at [141, 55] on link "Milestones" at bounding box center [178, 57] width 169 height 20
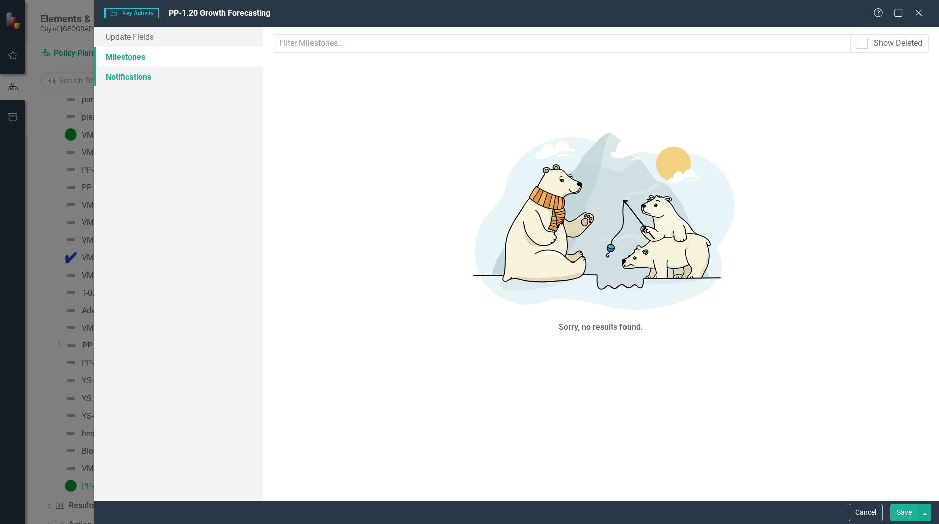
click at [140, 83] on link "Notifications" at bounding box center [178, 77] width 169 height 20
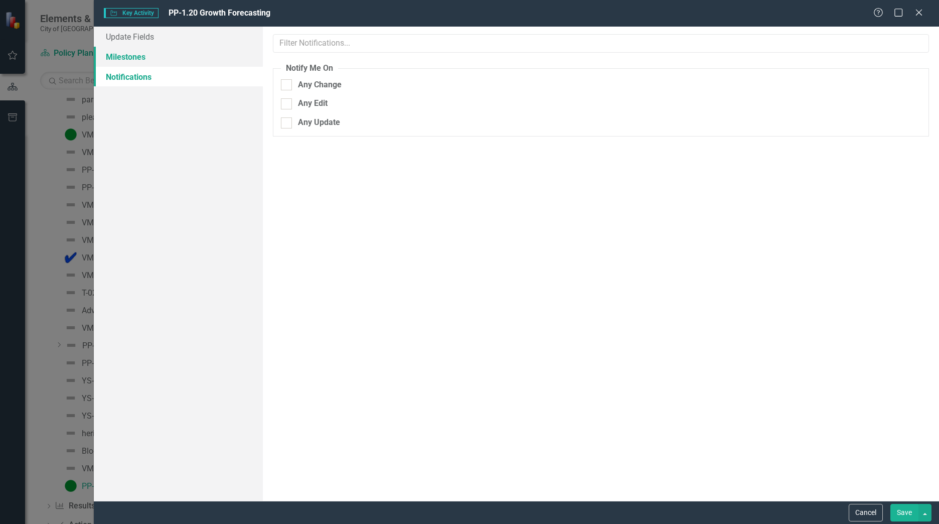
click at [140, 55] on link "Milestones" at bounding box center [178, 57] width 169 height 20
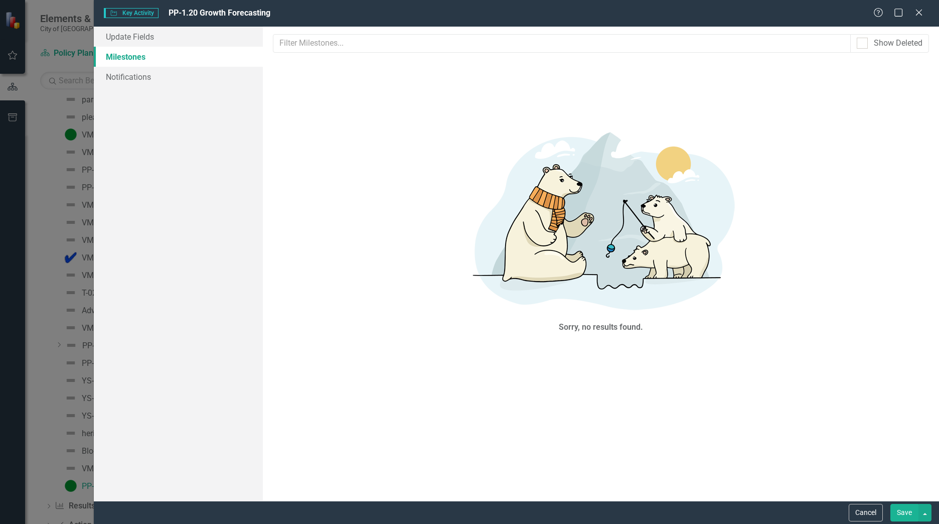
click at [618, 288] on img at bounding box center [600, 218] width 301 height 201
click at [155, 69] on link "Notifications" at bounding box center [178, 77] width 169 height 20
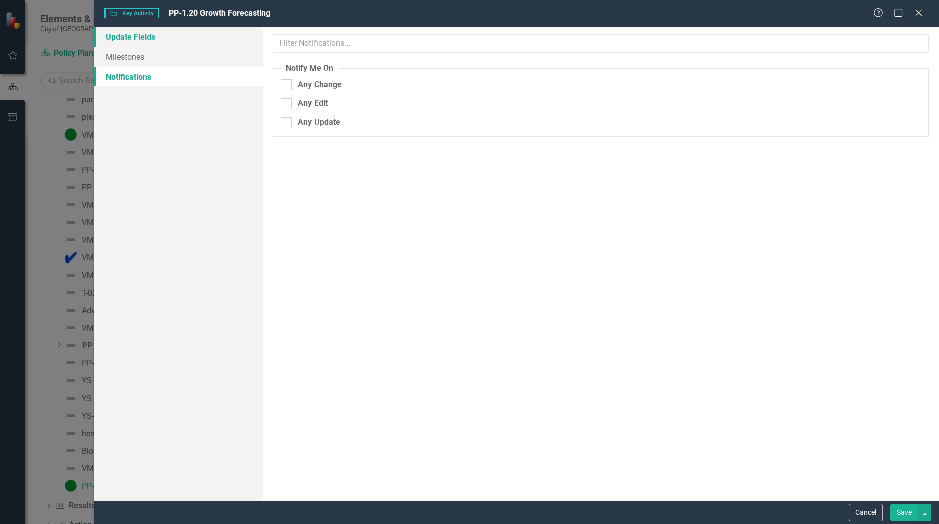
click at [173, 46] on link "Update Fields" at bounding box center [178, 37] width 169 height 20
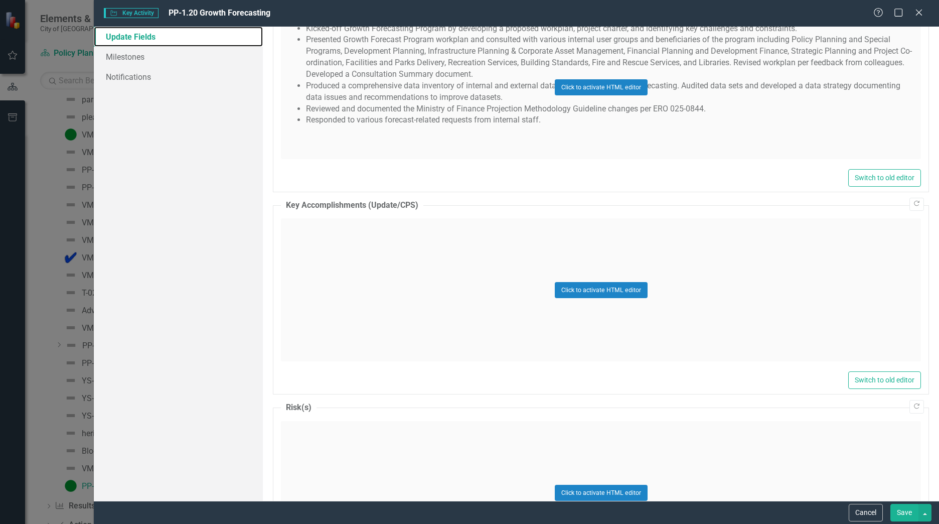
scroll to position [1003, 0]
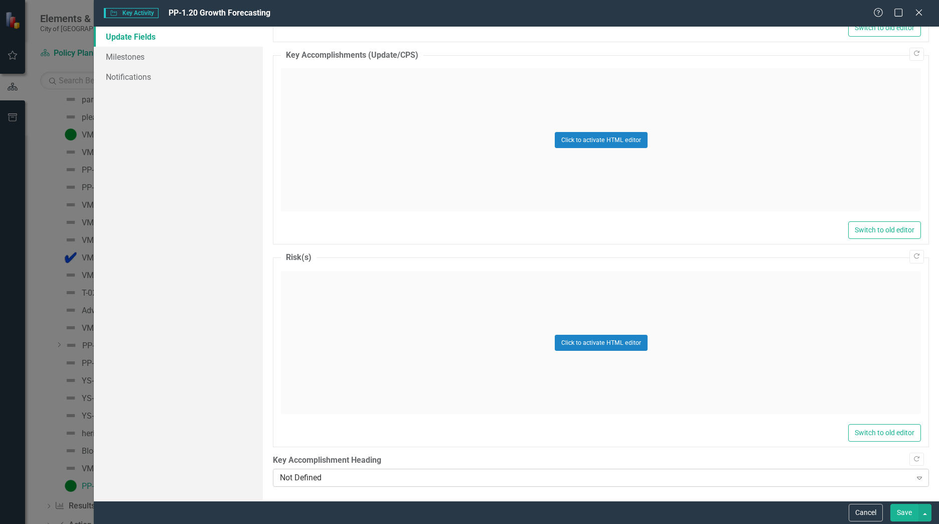
click at [397, 323] on div "Not Defined" at bounding box center [595, 478] width 631 height 12
click at [228, 323] on div "Update Fields Milestones Notifications" at bounding box center [178, 264] width 169 height 474
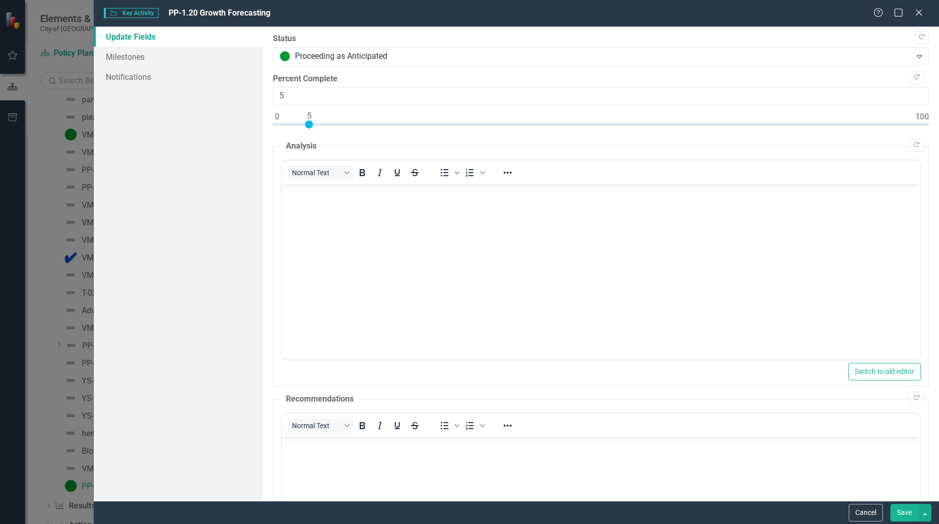
scroll to position [0, 0]
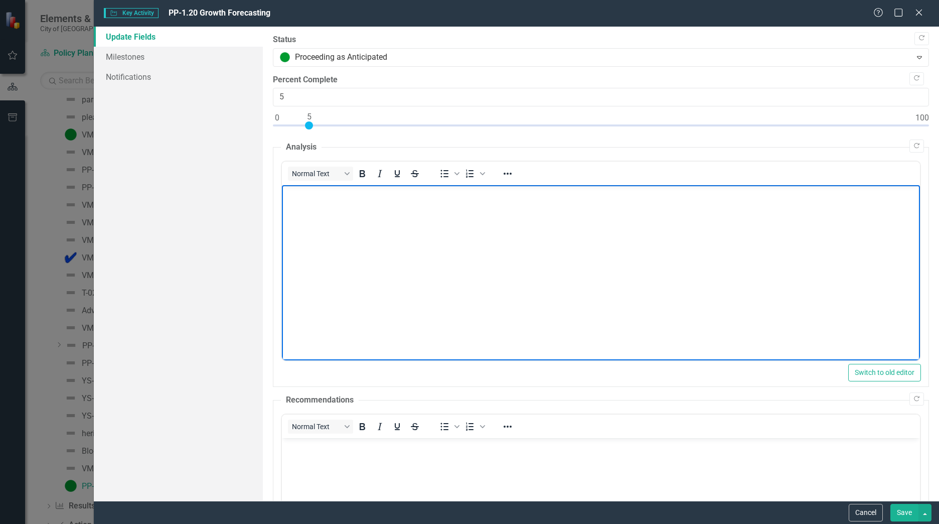
click at [435, 209] on body "Rich Text Area. Press ALT-0 for help." at bounding box center [601, 260] width 638 height 150
click at [618, 16] on icon "Close" at bounding box center [918, 13] width 13 height 10
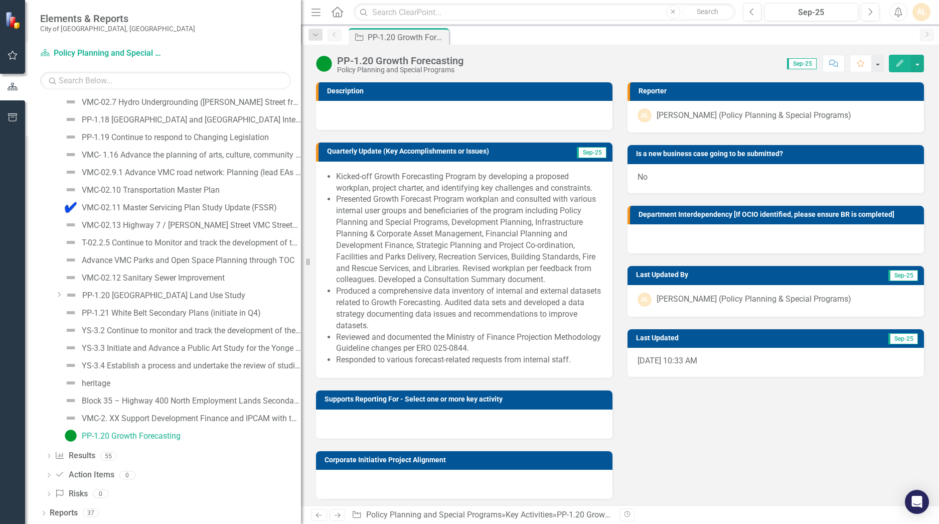
scroll to position [79, 0]
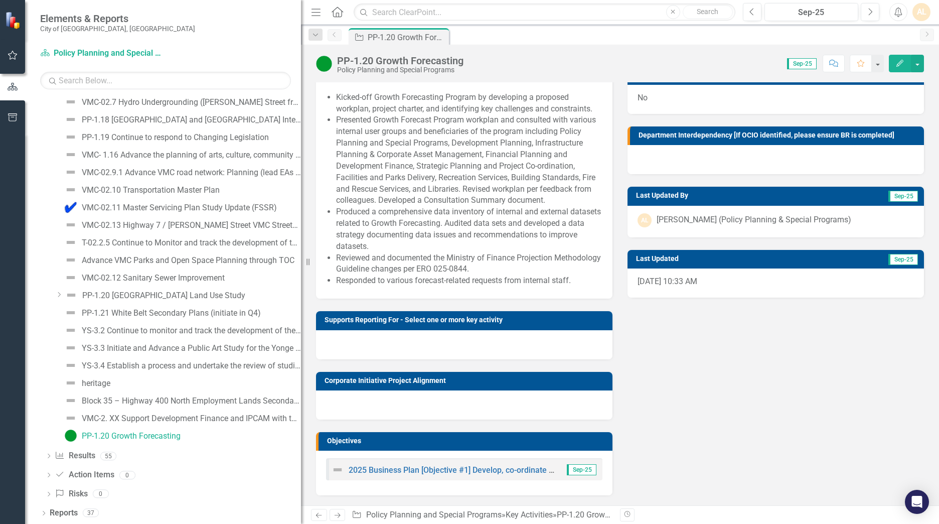
drag, startPoint x: 577, startPoint y: 281, endPoint x: 446, endPoint y: 170, distance: 171.6
click at [448, 175] on ul "Kicked-off Growth Forecasting Program by developing a proposed workplan, projec…" at bounding box center [469, 189] width 266 height 195
click at [433, 126] on li "Presented Growth Forecast Program workplan and consulted with various internal …" at bounding box center [469, 160] width 266 height 92
click at [311, 32] on icon "Dropdown" at bounding box center [315, 35] width 9 height 7
click at [531, 121] on li "Presented Growth Forecast Program workplan and consulted with various internal …" at bounding box center [469, 160] width 266 height 92
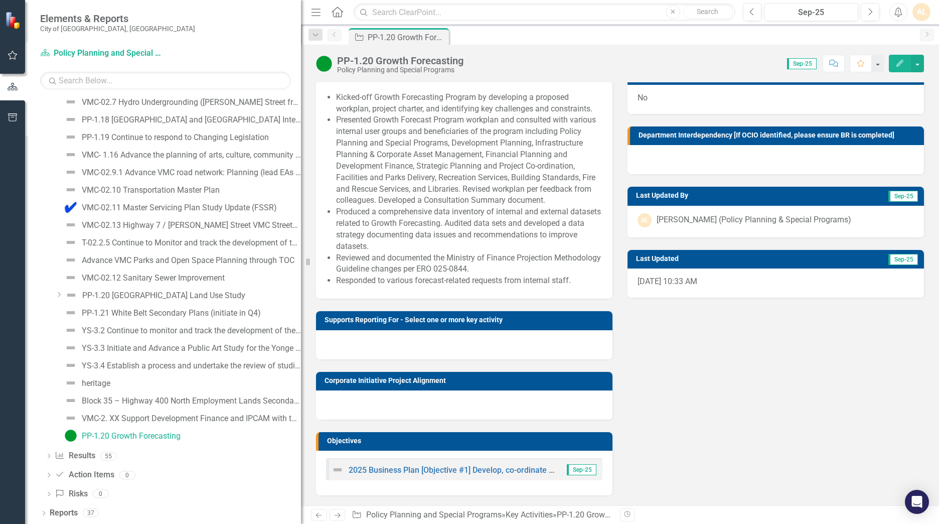
click at [584, 323] on div at bounding box center [464, 344] width 296 height 29
click at [618, 323] on div "Description Quarterly Update (Key Accomplishments or Issues) Sep-25 Kicked-off …" at bounding box center [620, 242] width 623 height 505
